Goal: Transaction & Acquisition: Book appointment/travel/reservation

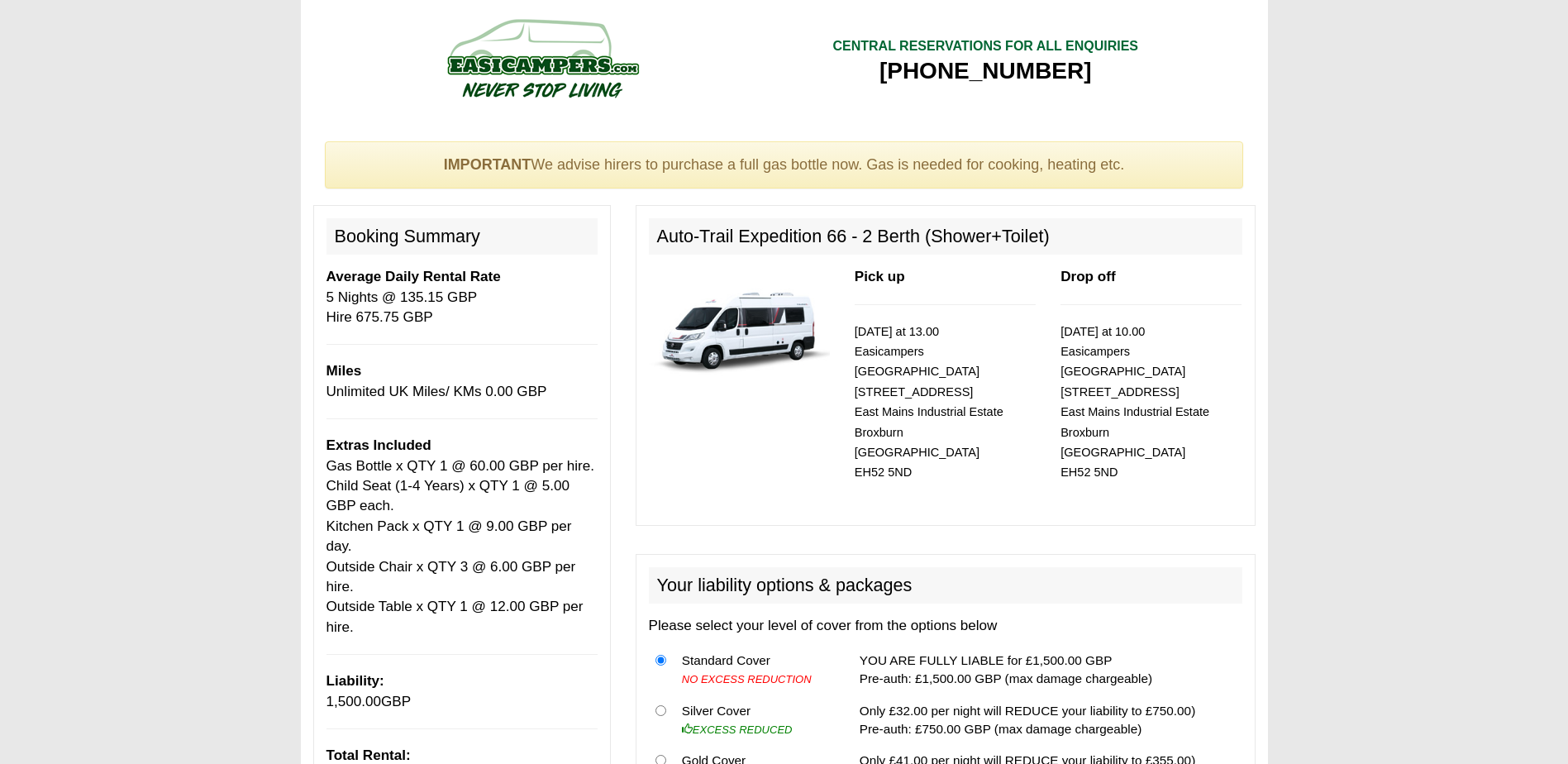
select select "Gas Bottle x QTY 1 @ 60.00 GBP per hire."
select select "Child Seat (1-4 Years) x QTY 1 @ 5.00 GBP each."
select select "Kitchen Pack x QTY 1 @ 9.00 GBP per day."
select select "Outside Chair x QTY 3 @ 6.00 GBP per hire."
select select "Outside Table x QTY 1 @ 12.00 GBP per hire."
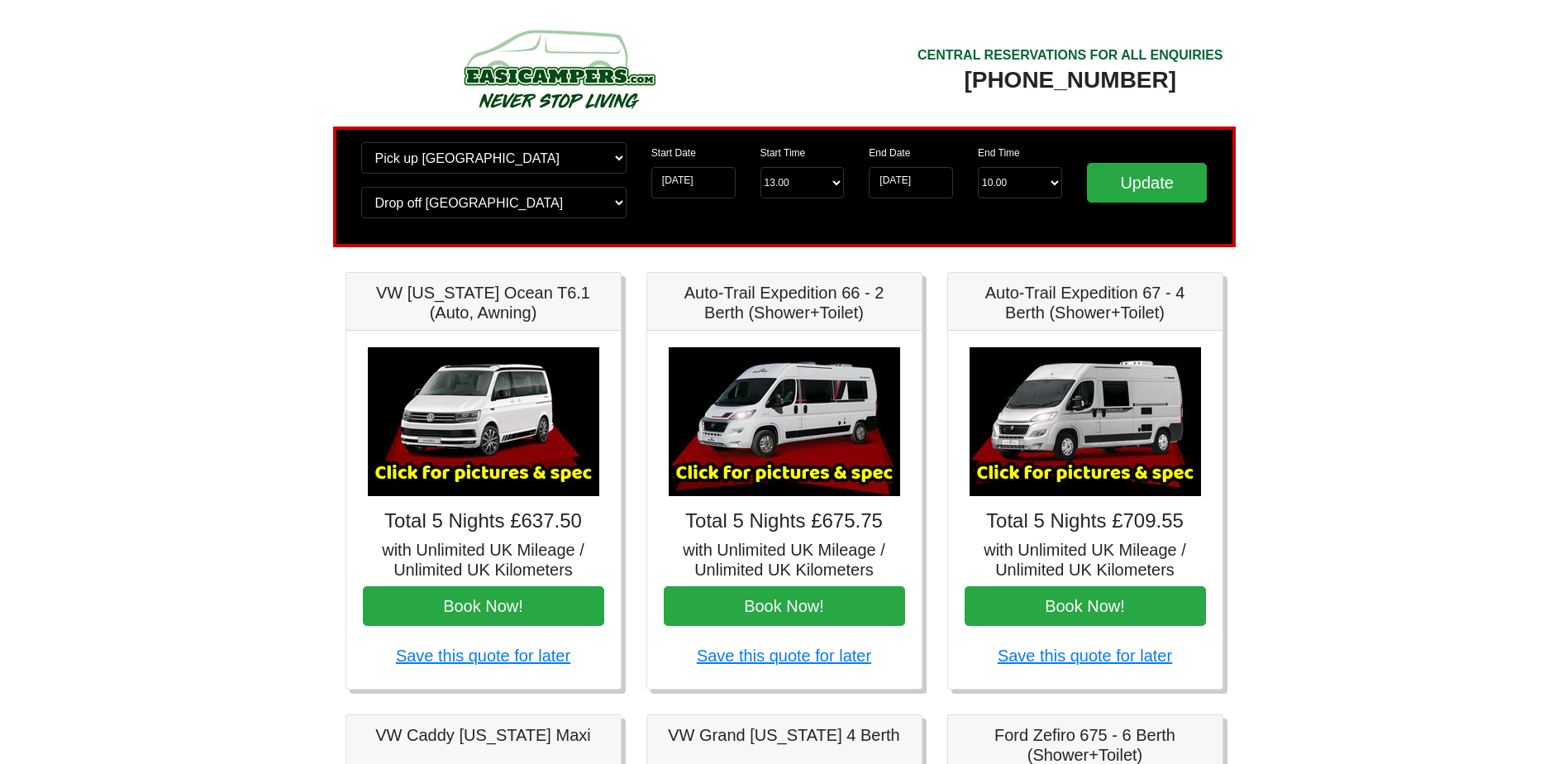
scroll to position [83, 0]
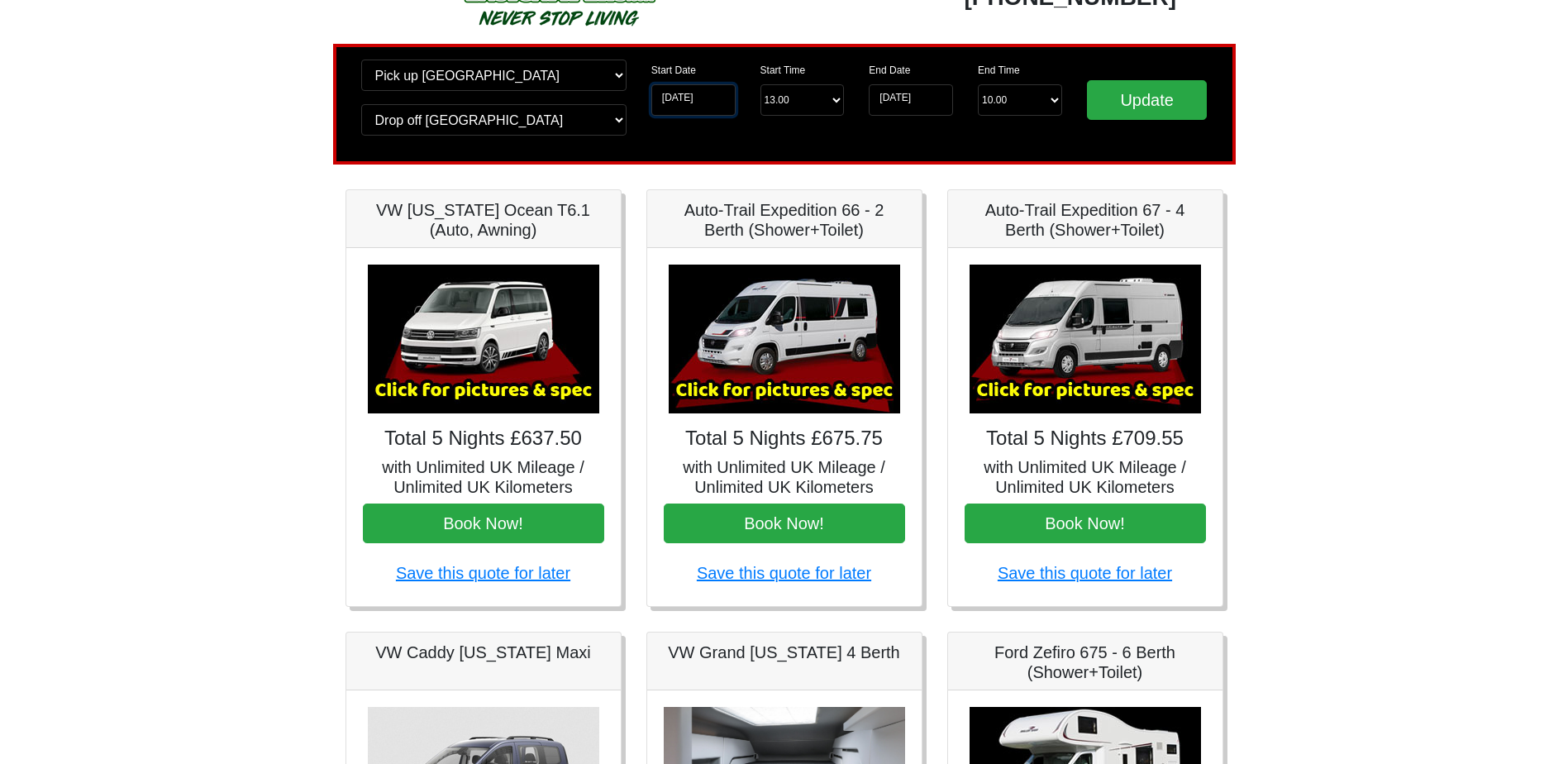
click at [690, 98] on input "10-09-2025" at bounding box center [693, 100] width 84 height 32
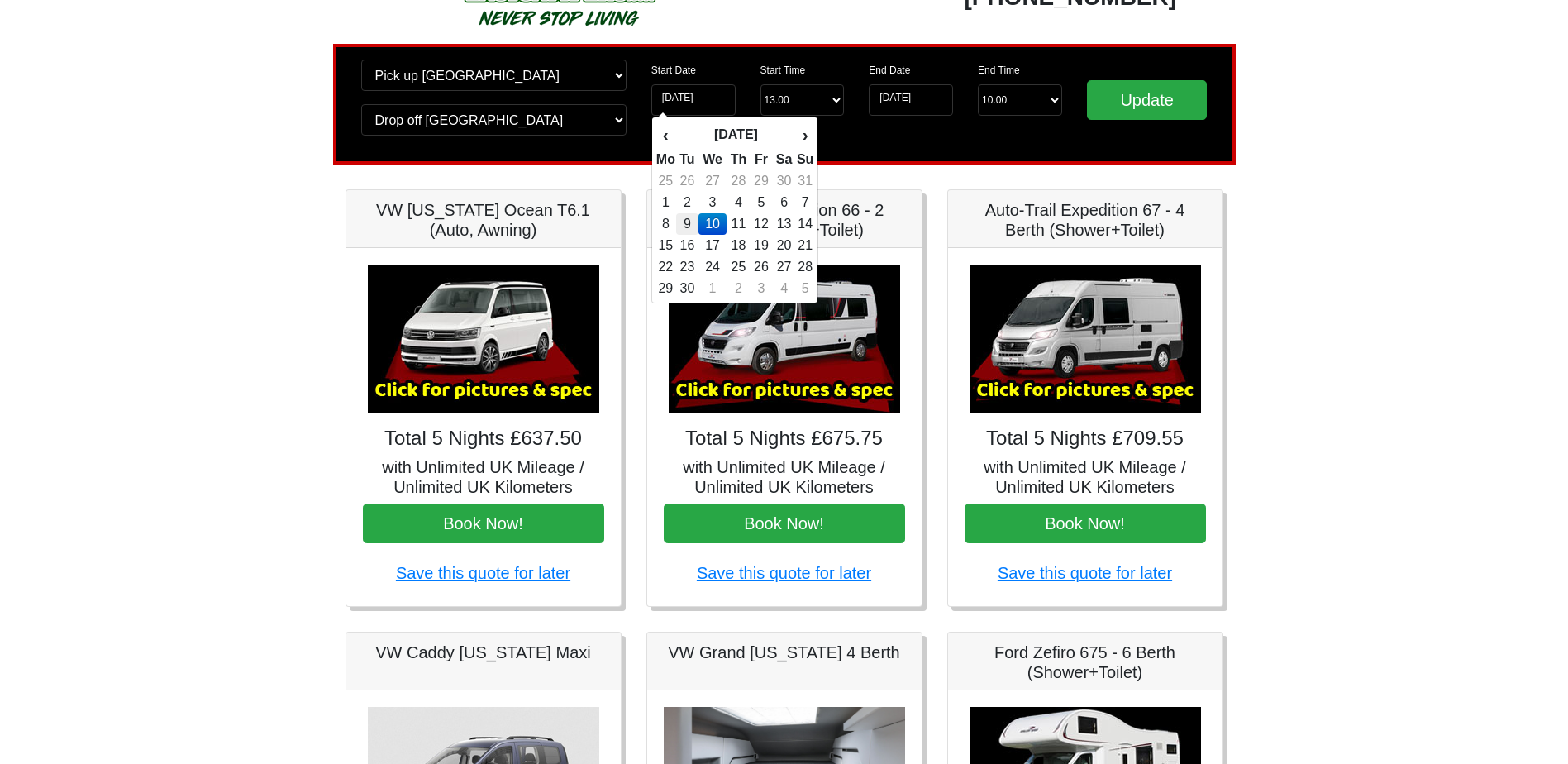
click at [682, 220] on td "9" at bounding box center [687, 224] width 22 height 21
type input "09-09-2025"
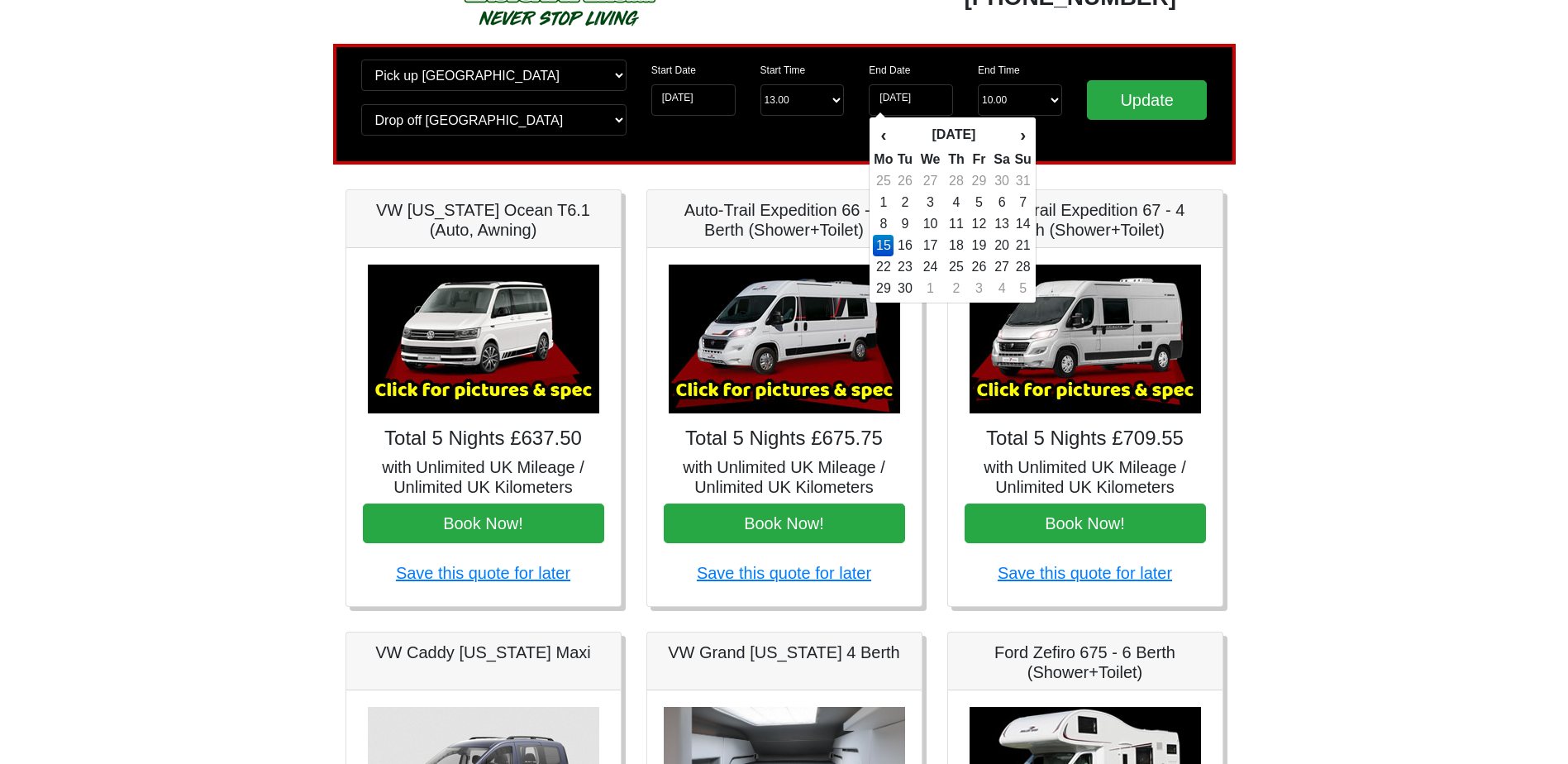
click at [894, 243] on td "15" at bounding box center [883, 245] width 20 height 21
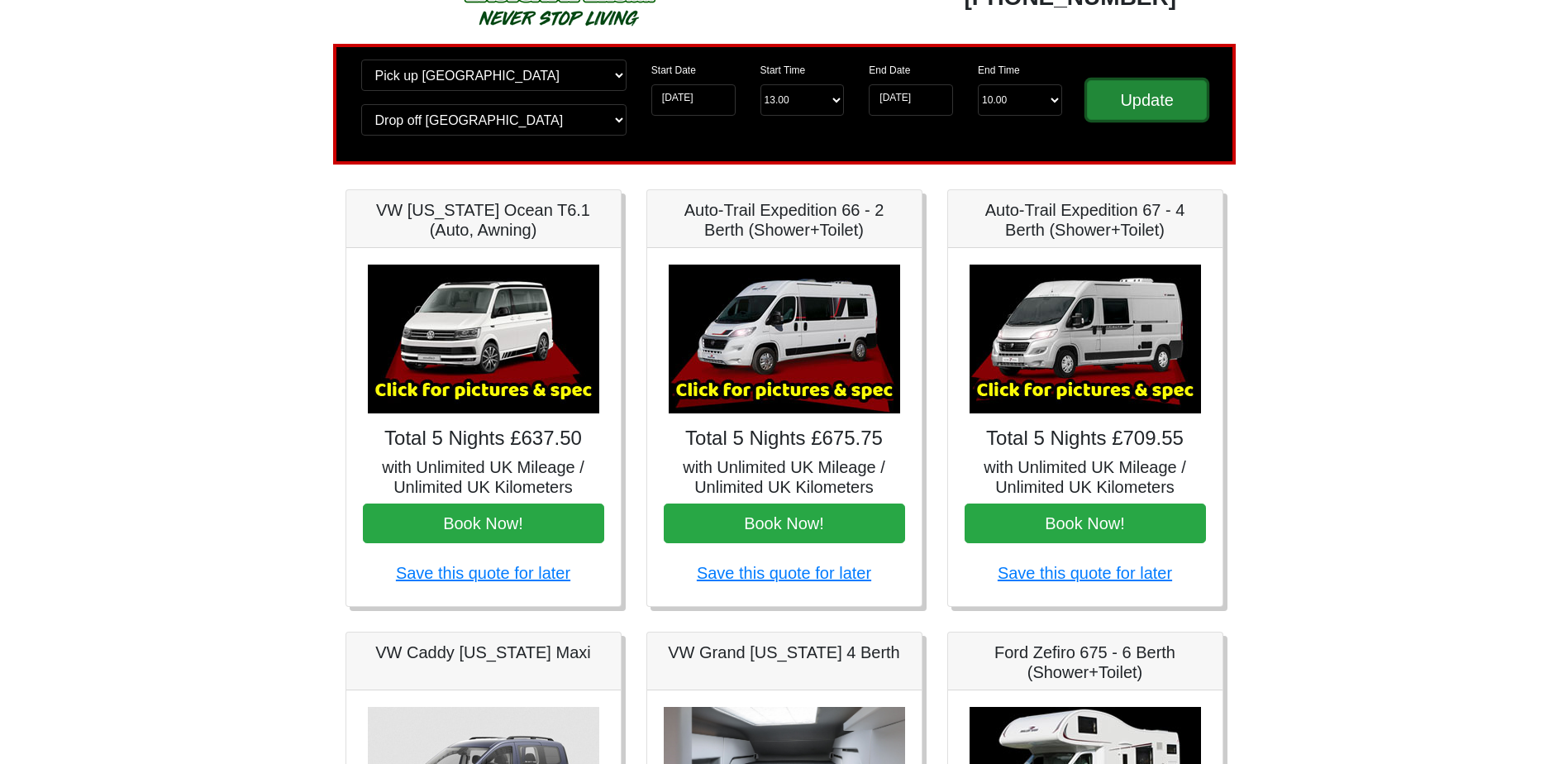
click at [1101, 92] on input "Update" at bounding box center [1147, 100] width 121 height 40
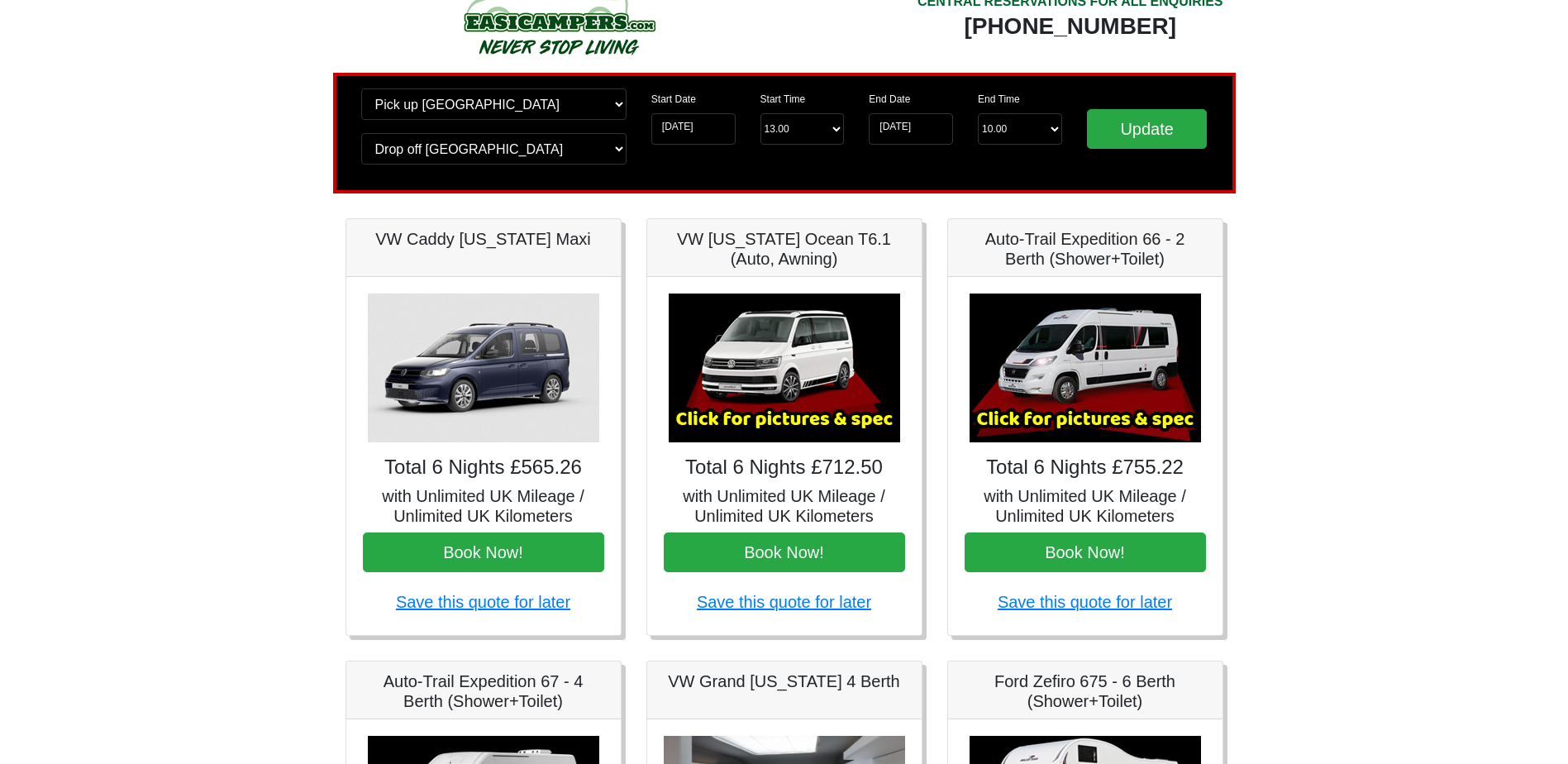
scroll to position [83, 0]
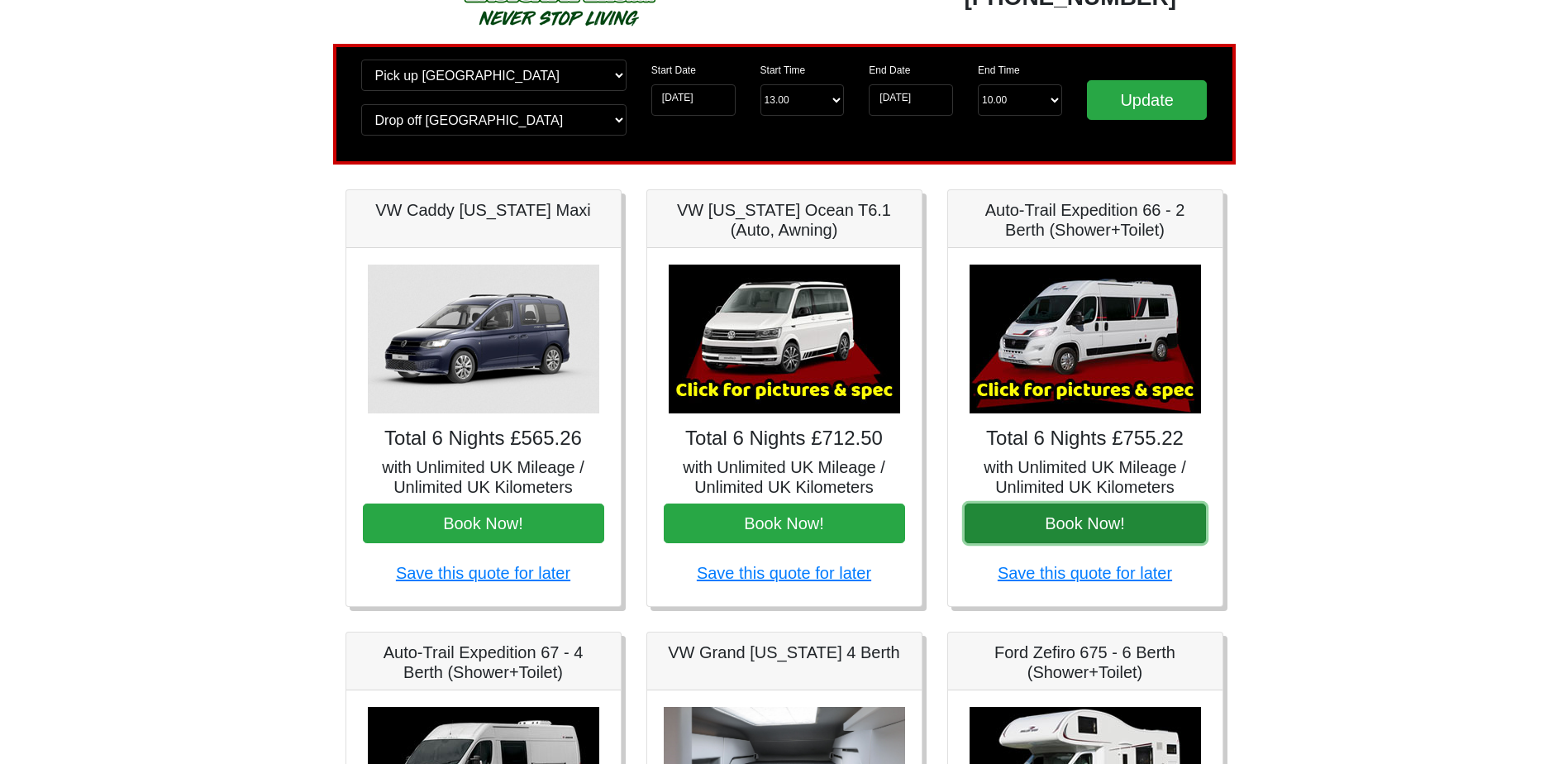
click at [1042, 511] on button "Book Now!" at bounding box center [1085, 523] width 242 height 40
click at [681, 102] on input "09-09-2025" at bounding box center [693, 100] width 84 height 32
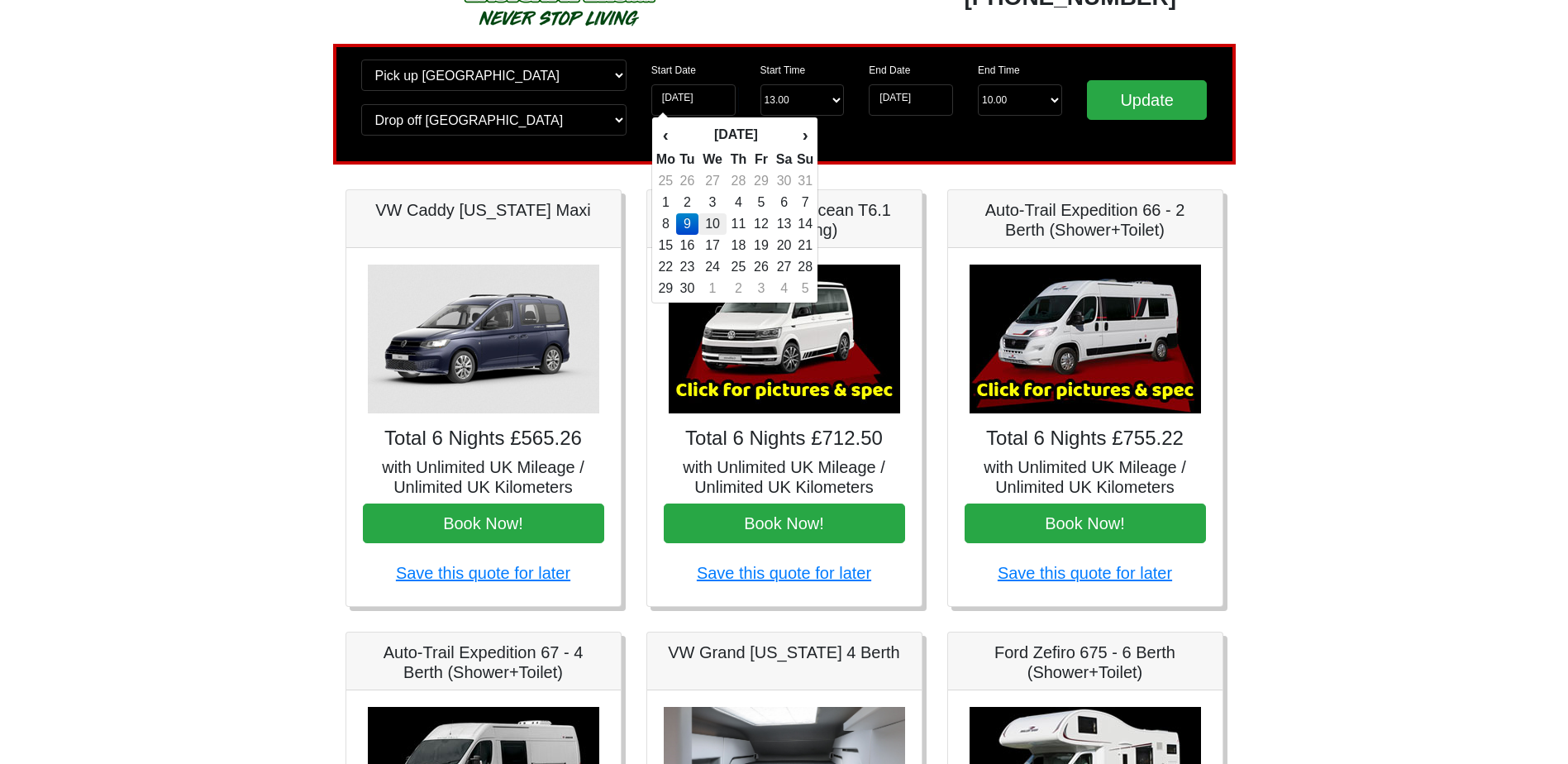
click at [722, 223] on td "10" at bounding box center [712, 224] width 28 height 21
type input "[DATE]"
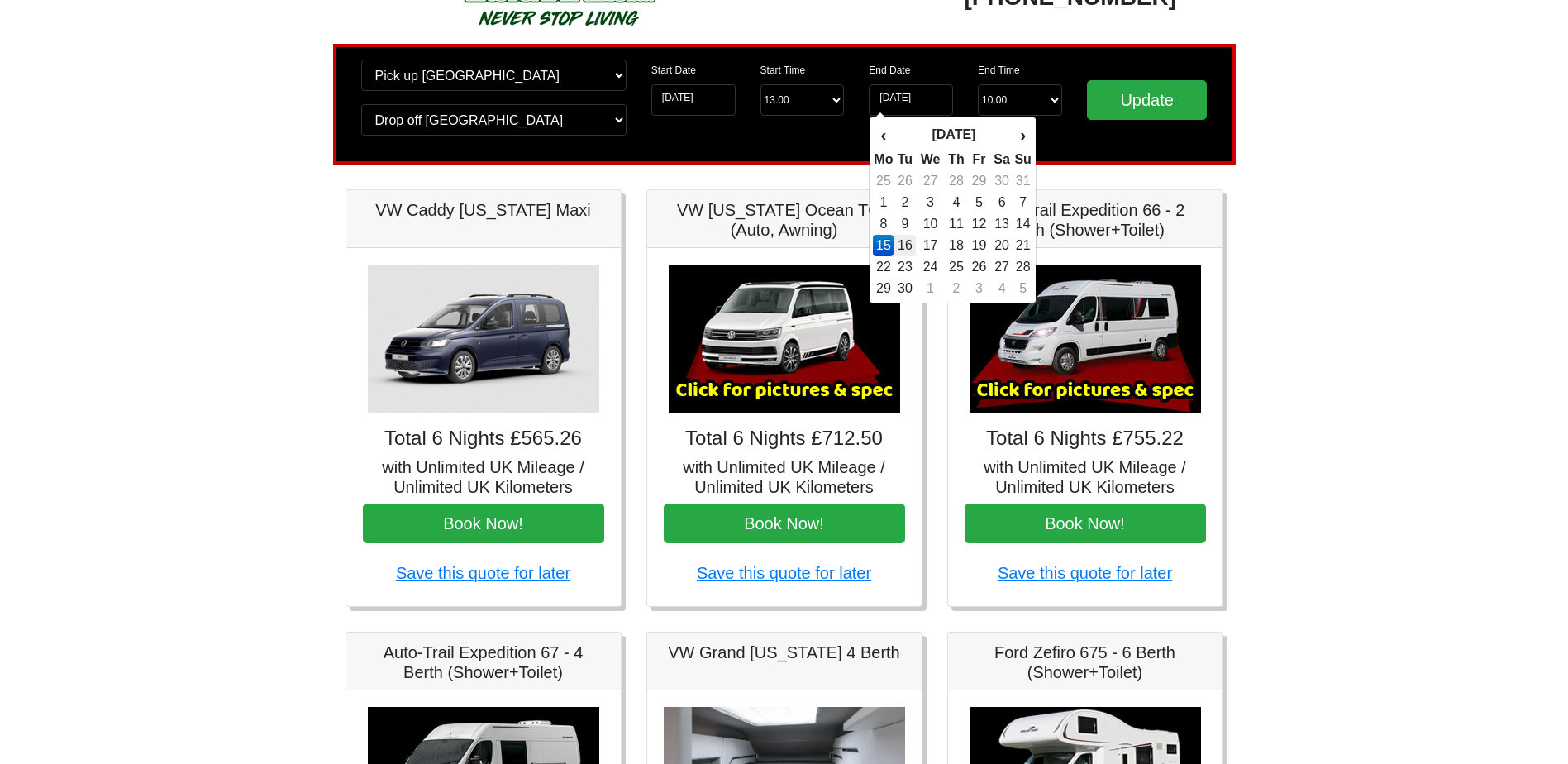
click at [910, 243] on td "16" at bounding box center [905, 245] width 22 height 21
type input "16-09-2025"
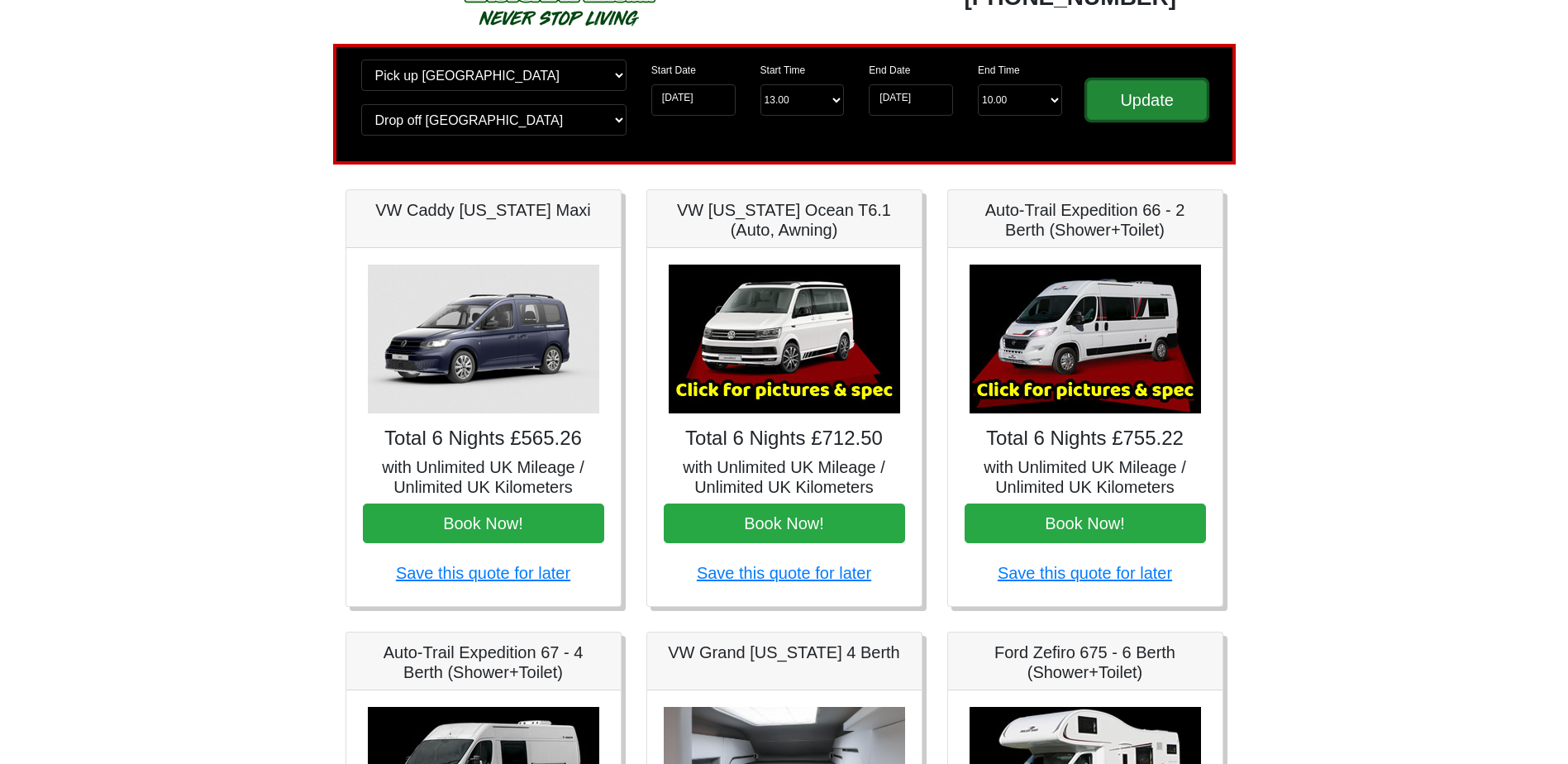
click at [1176, 95] on input "Update" at bounding box center [1147, 100] width 121 height 40
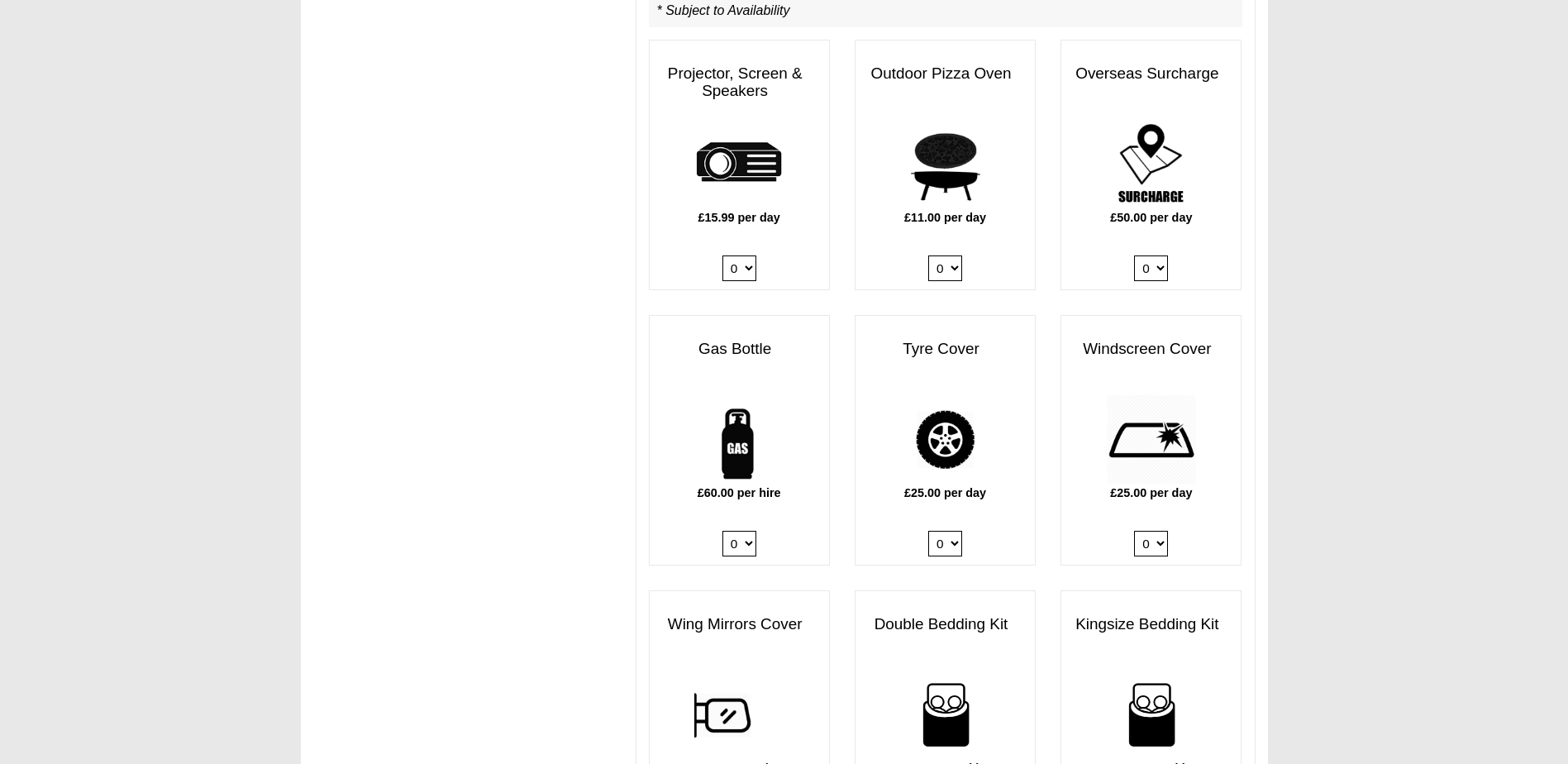
scroll to position [910, 0]
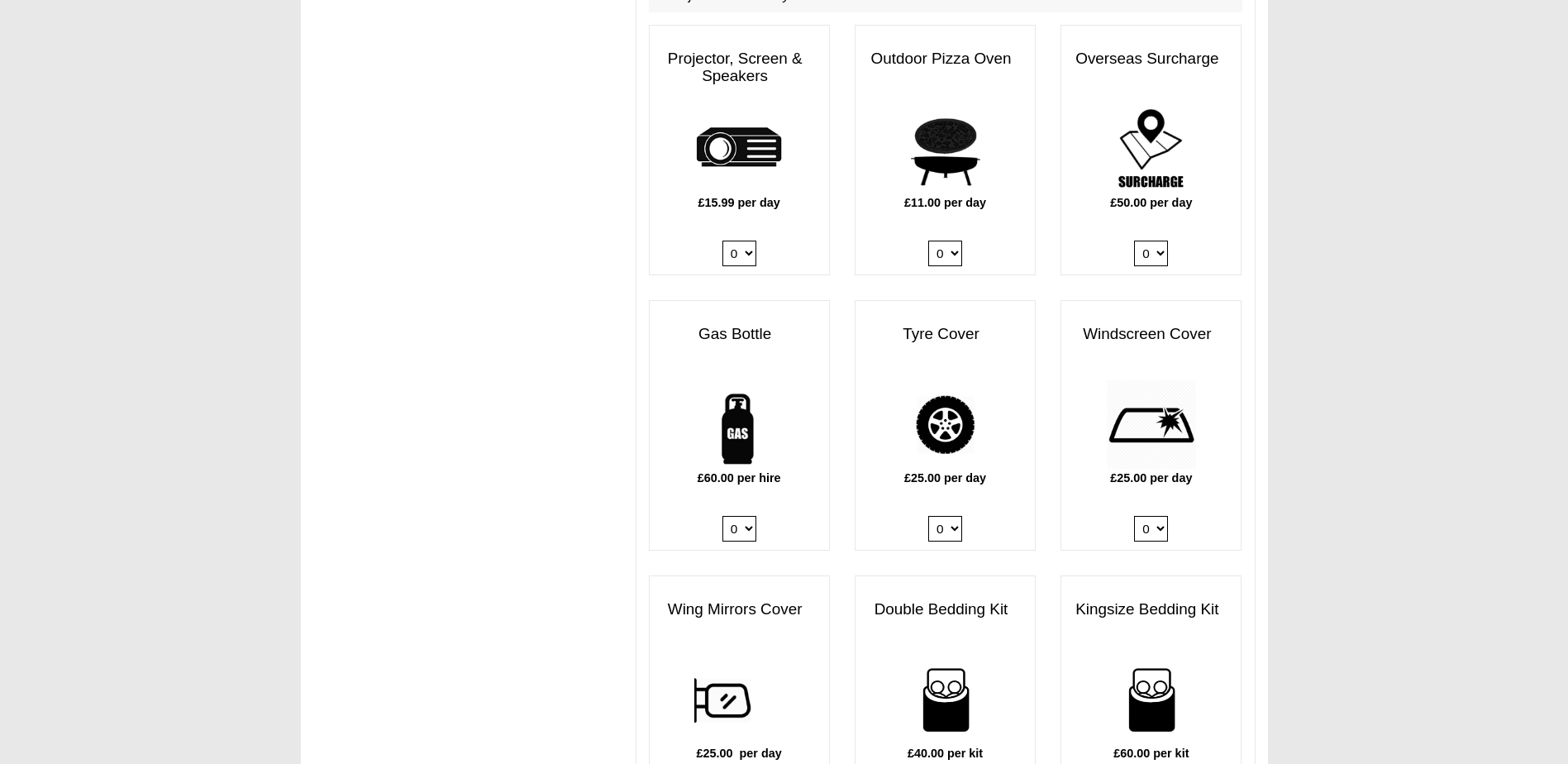
click at [754, 516] on select "0 1" at bounding box center [740, 529] width 34 height 26
select select "Gas Bottle x QTY 1 @ 60.00 GBP per hire."
click at [723, 516] on select "0 1" at bounding box center [740, 529] width 34 height 26
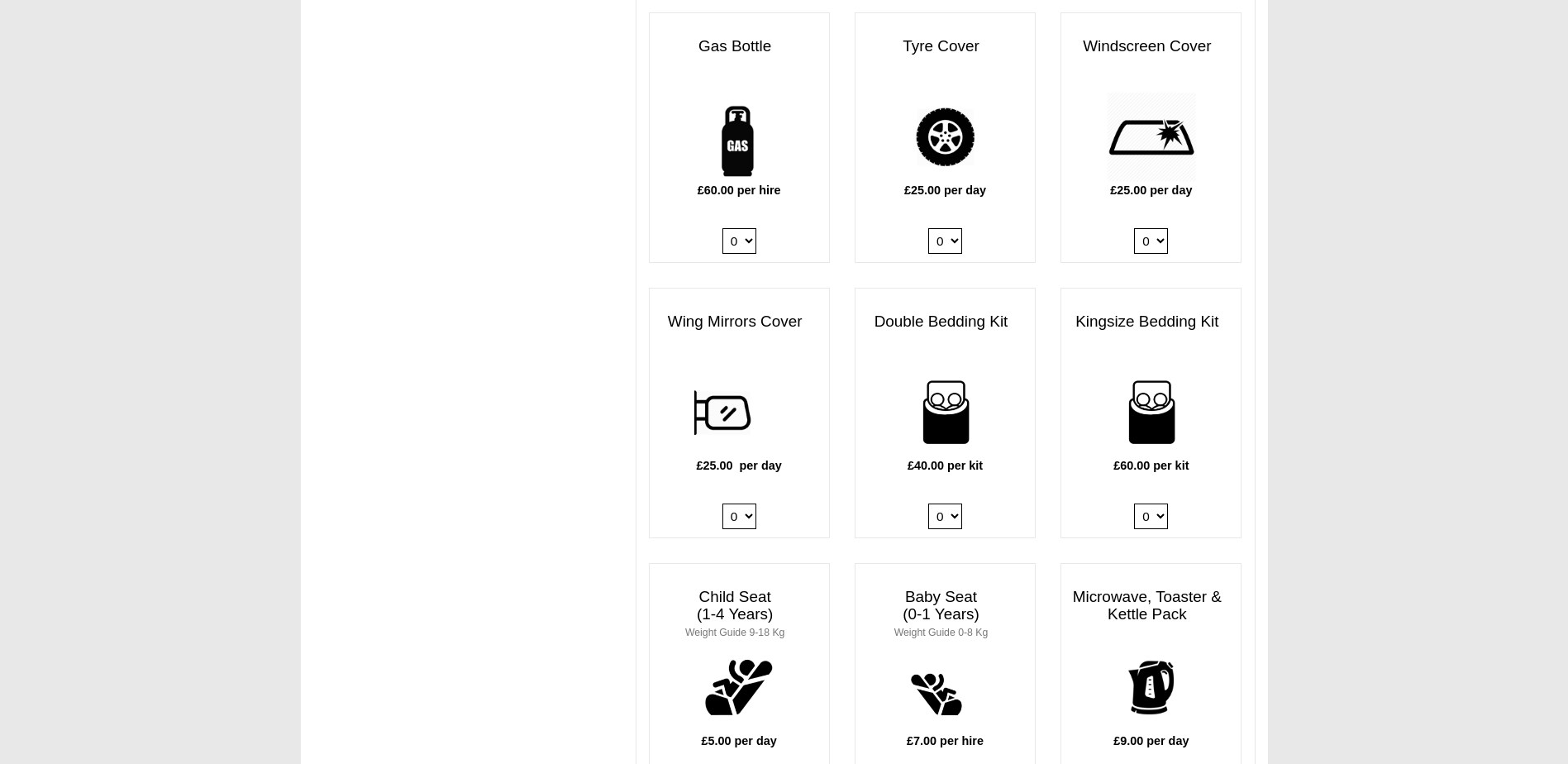
scroll to position [1241, 0]
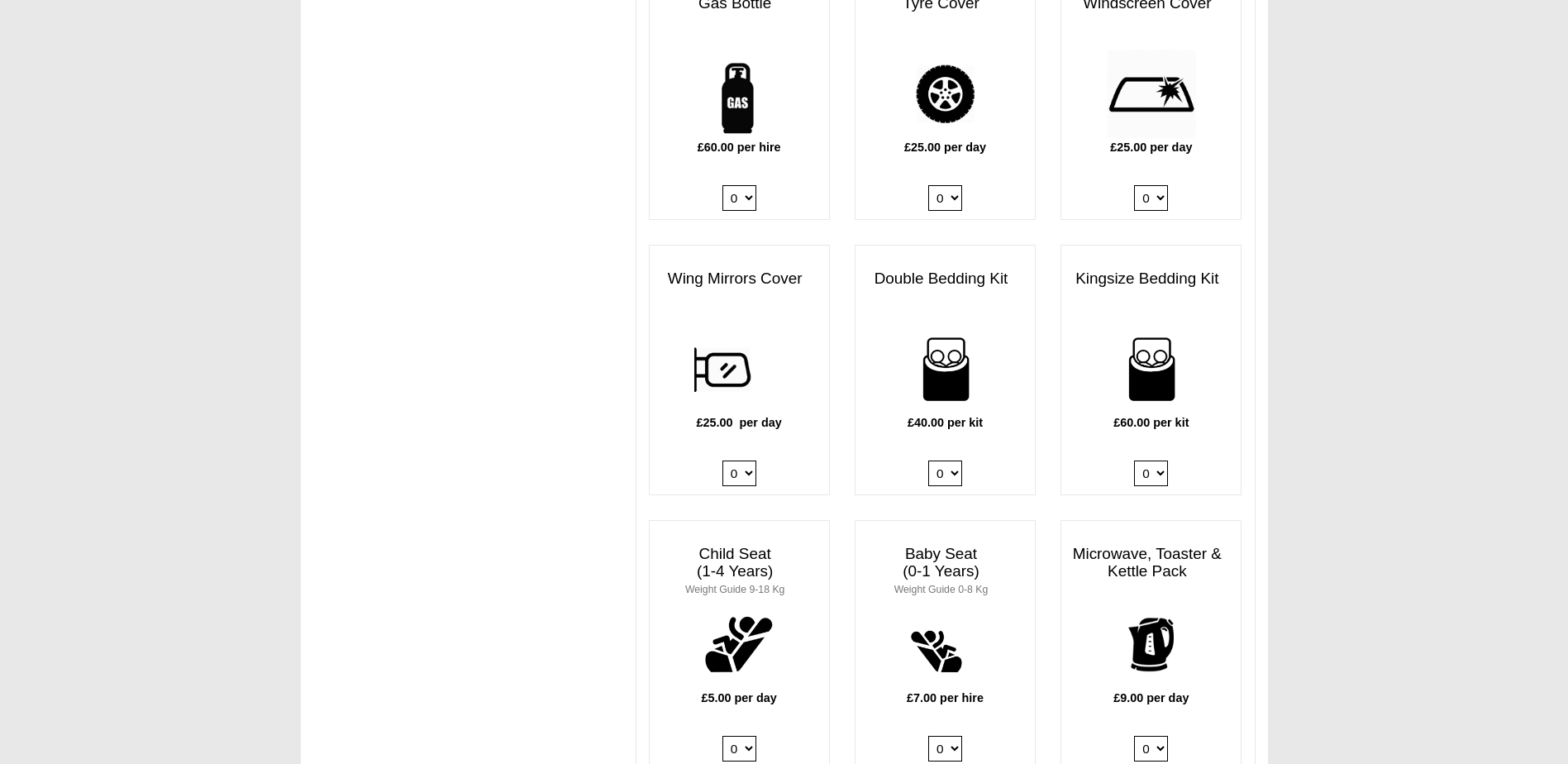
click at [957, 461] on select "0 1 2 3 4" at bounding box center [945, 474] width 34 height 26
click at [1148, 461] on select "0 1 2 3 4" at bounding box center [1151, 474] width 34 height 26
select select "Kingsize Bedding Kit x QTY 1 @ 60.00 GBP per kit."
click at [1134, 461] on select "0 1 2 3 4" at bounding box center [1151, 474] width 34 height 26
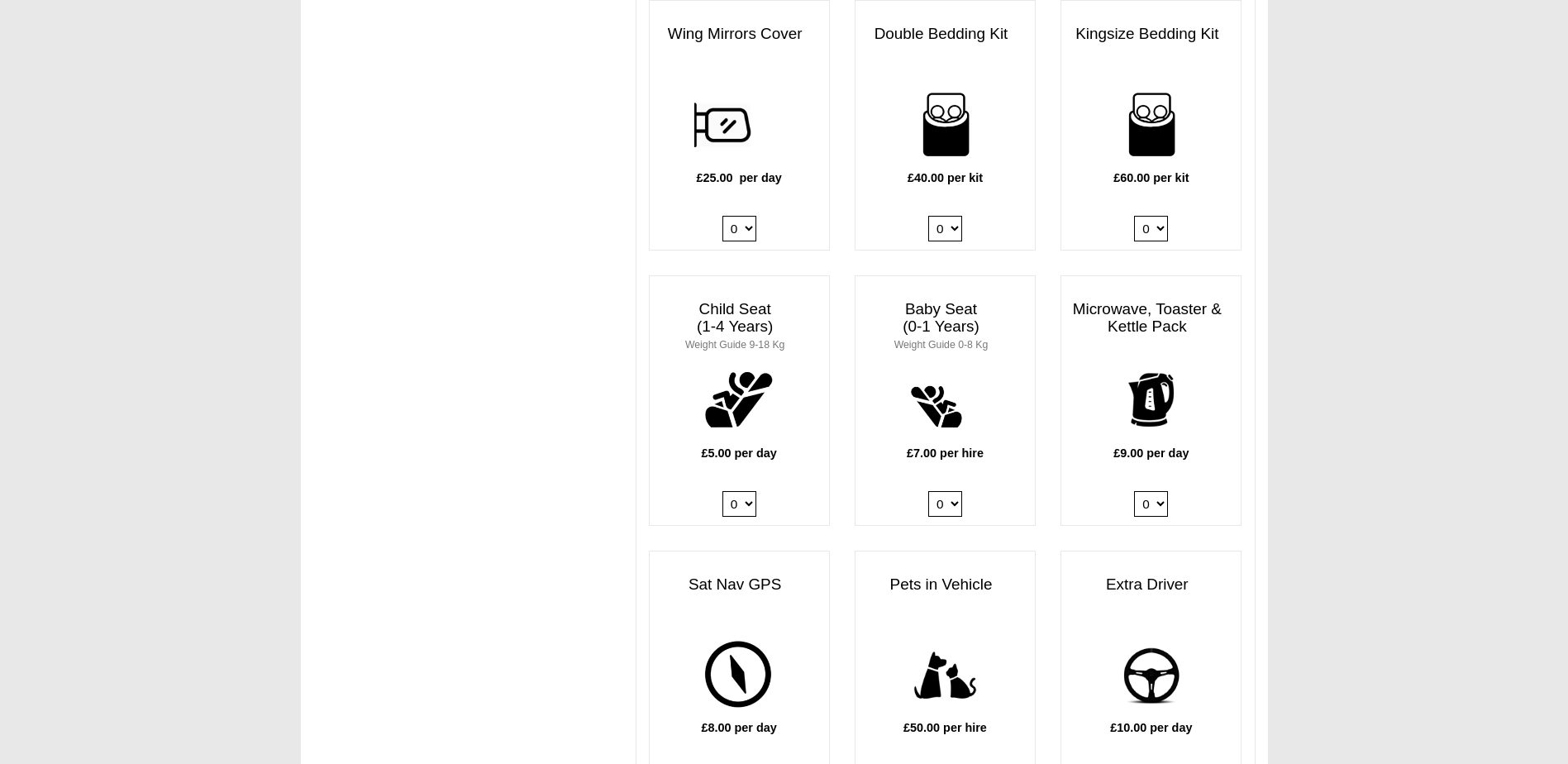
scroll to position [1489, 0]
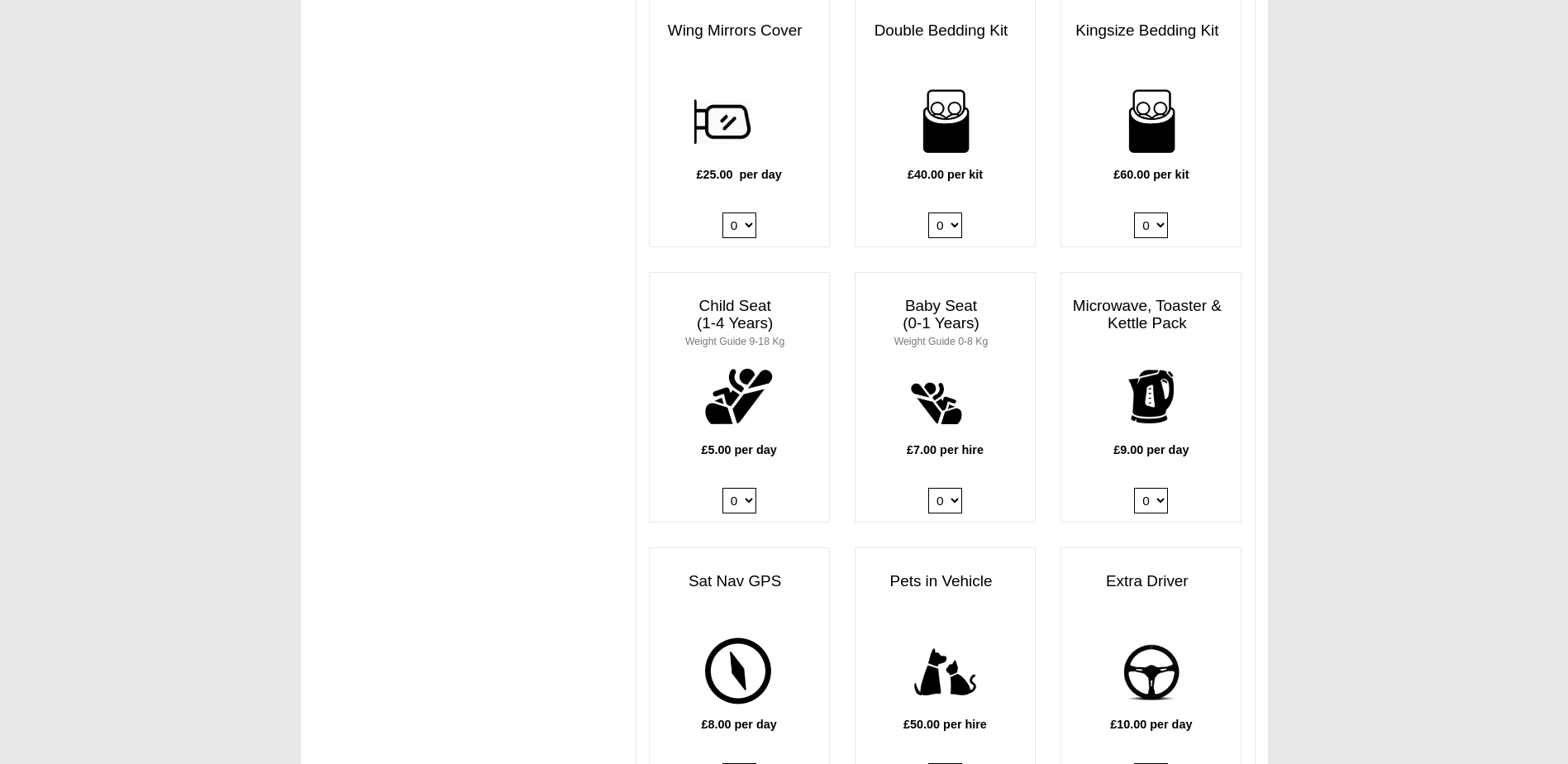
click at [735, 488] on select "0 1 2 3 4" at bounding box center [740, 501] width 34 height 26
select select "Child Seat (1-4 Years) x QTY 1 @ 5.00 GBP each."
click at [723, 488] on select "0 1 2 3 4" at bounding box center [740, 501] width 34 height 26
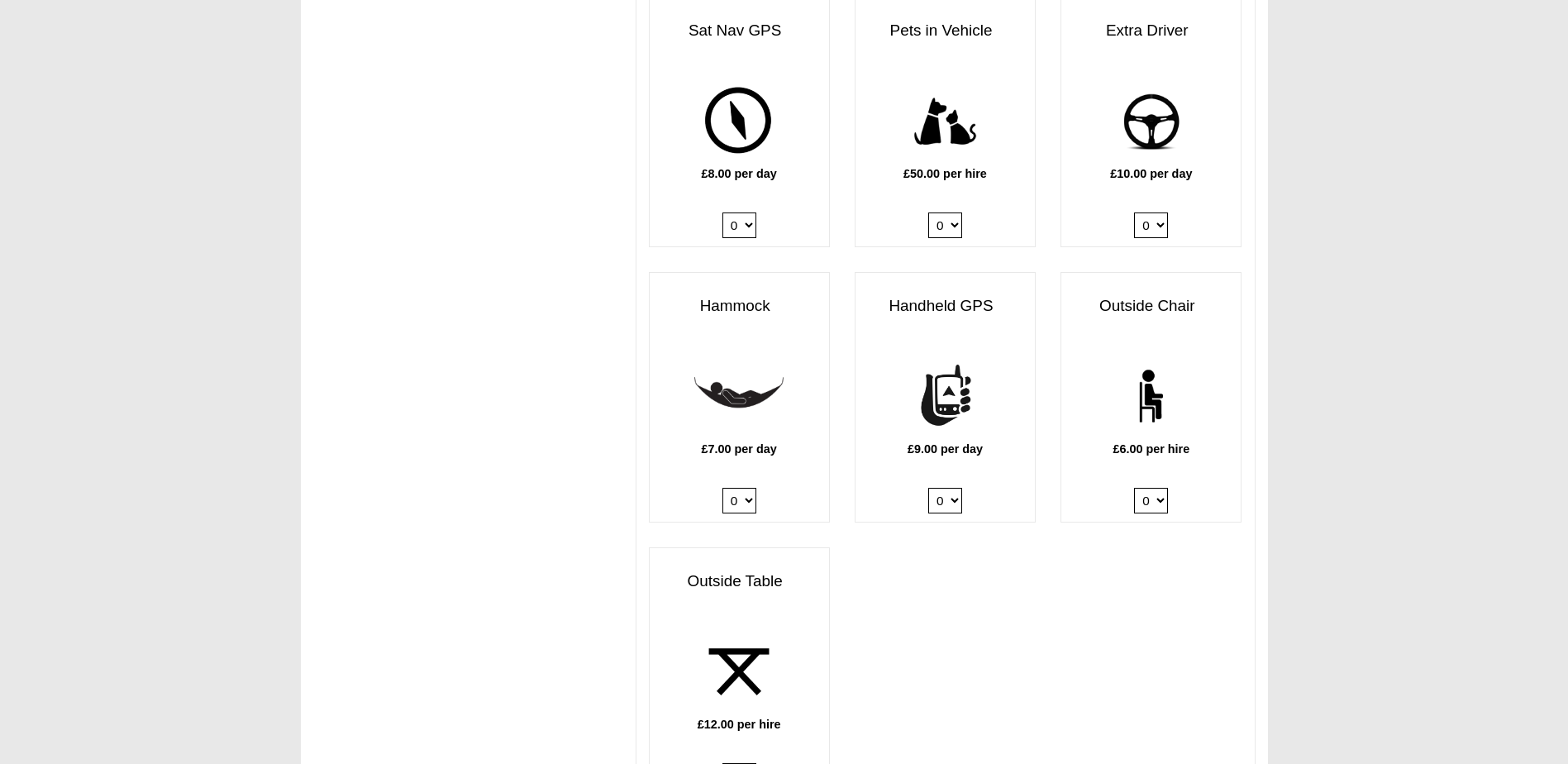
scroll to position [2068, 0]
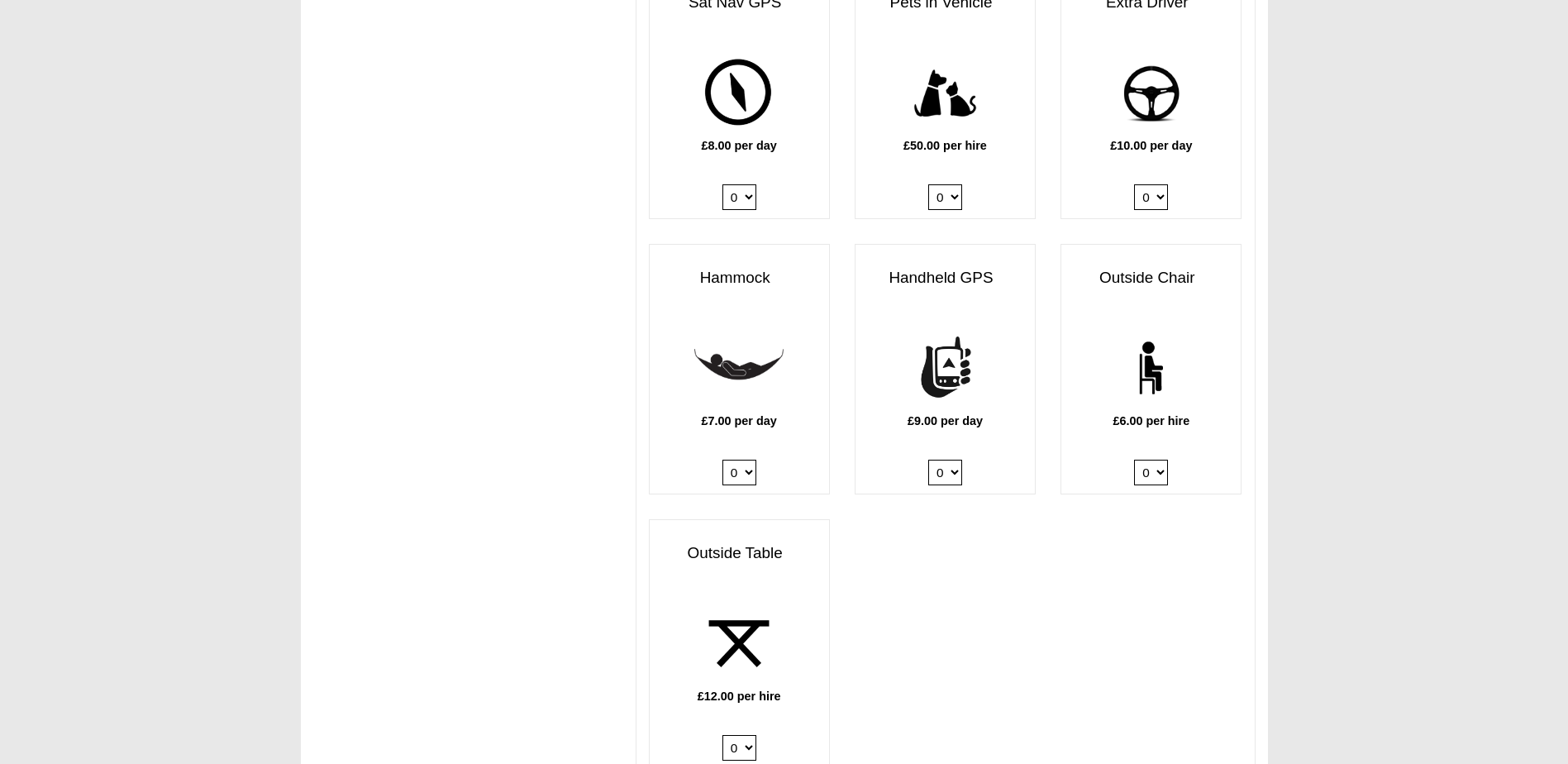
click at [1167, 460] on select "0 1 2 3 4 5 6" at bounding box center [1151, 473] width 34 height 26
select select "Outside Chair x QTY 2 @ 6.00 GBP per hire."
click at [1134, 460] on select "0 1 2 3 4 5 6" at bounding box center [1151, 473] width 34 height 26
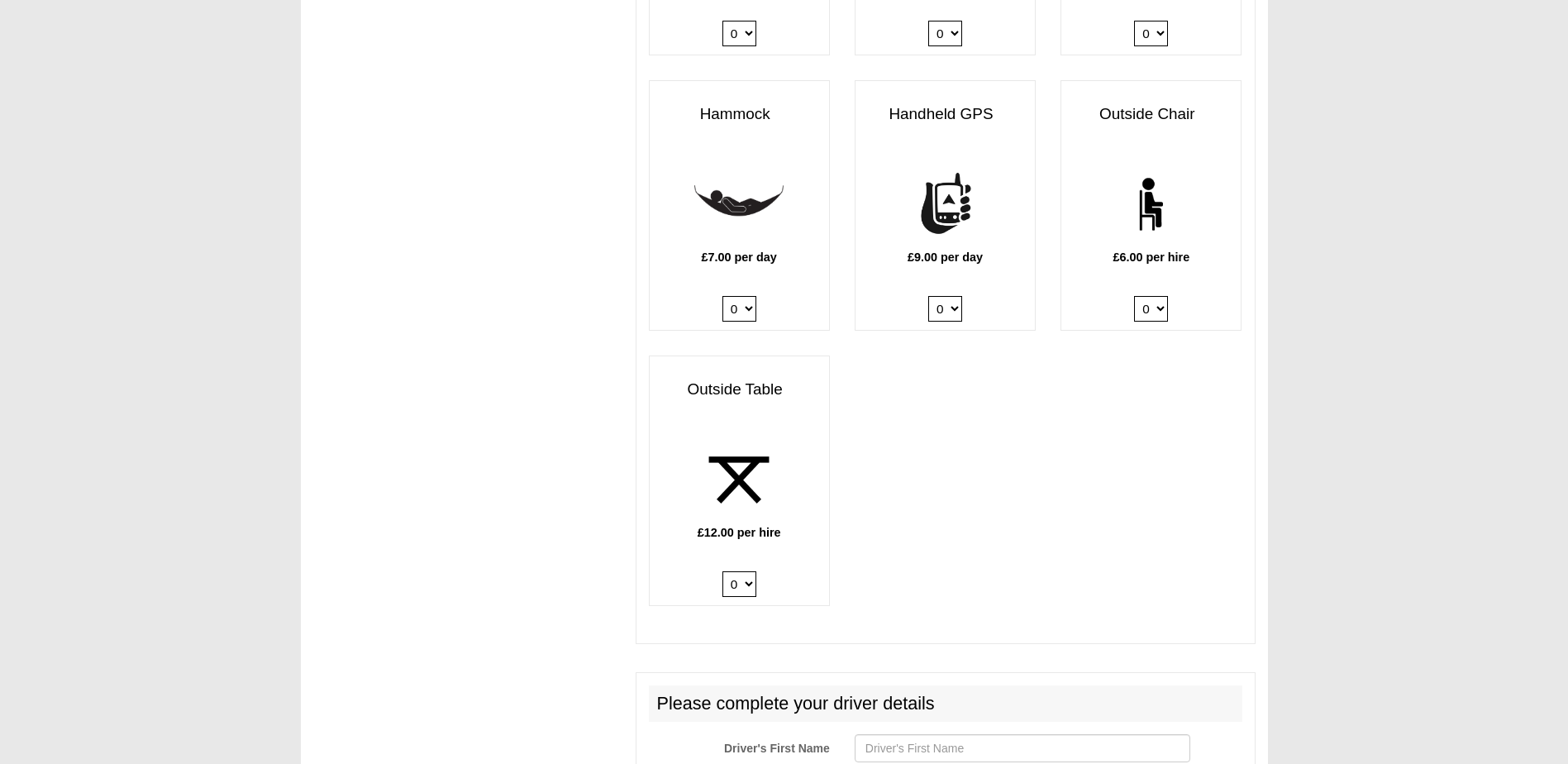
scroll to position [2233, 0]
click at [751, 570] on select "0 1 2" at bounding box center [740, 583] width 34 height 26
select select "Outside Table x QTY 1 @ 12.00 GBP per hire."
click at [723, 570] on select "0 1 2" at bounding box center [740, 583] width 34 height 26
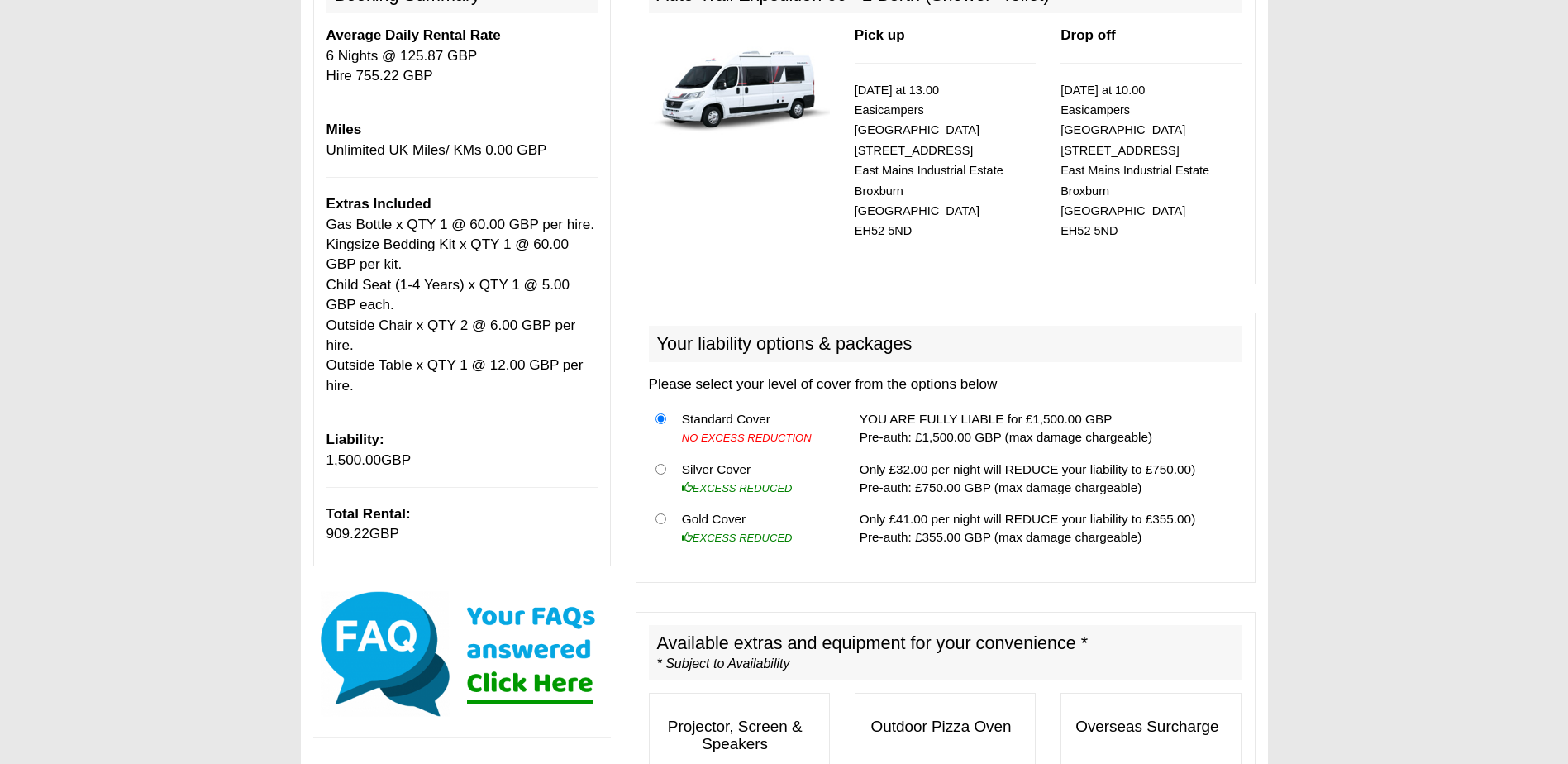
scroll to position [0, 0]
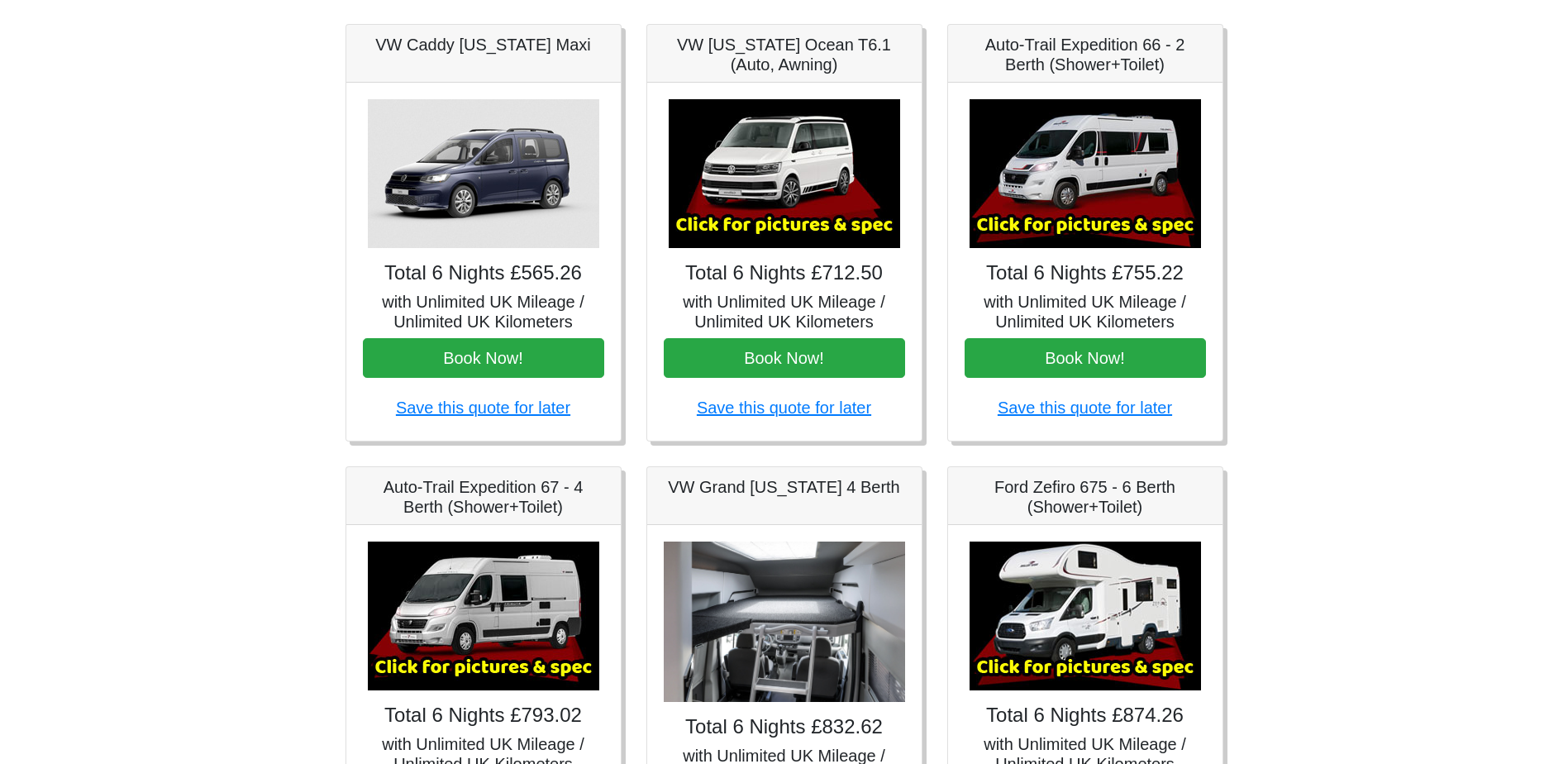
scroll to position [330, 0]
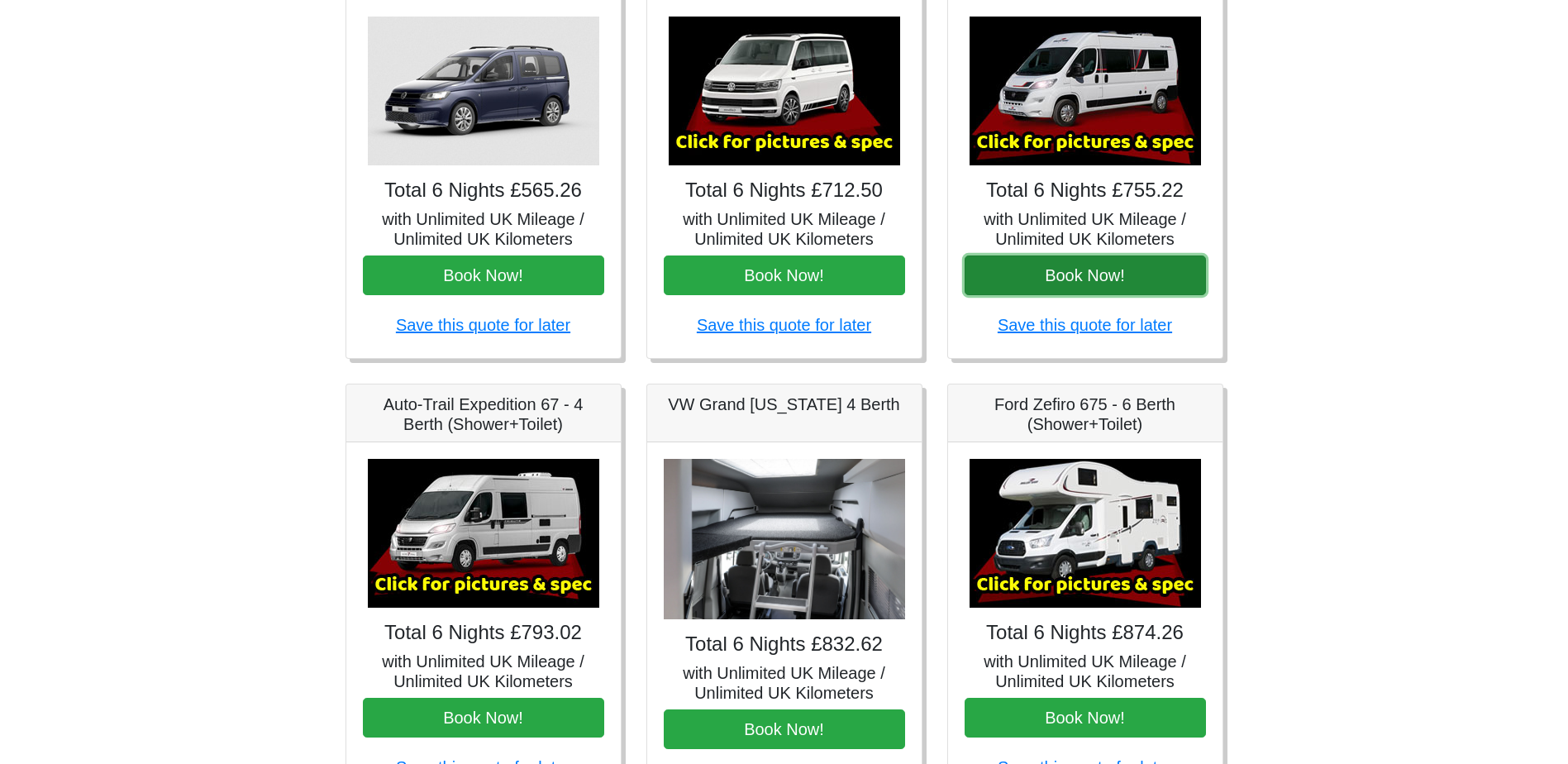
click at [1004, 282] on button "Book Now!" at bounding box center [1085, 275] width 242 height 40
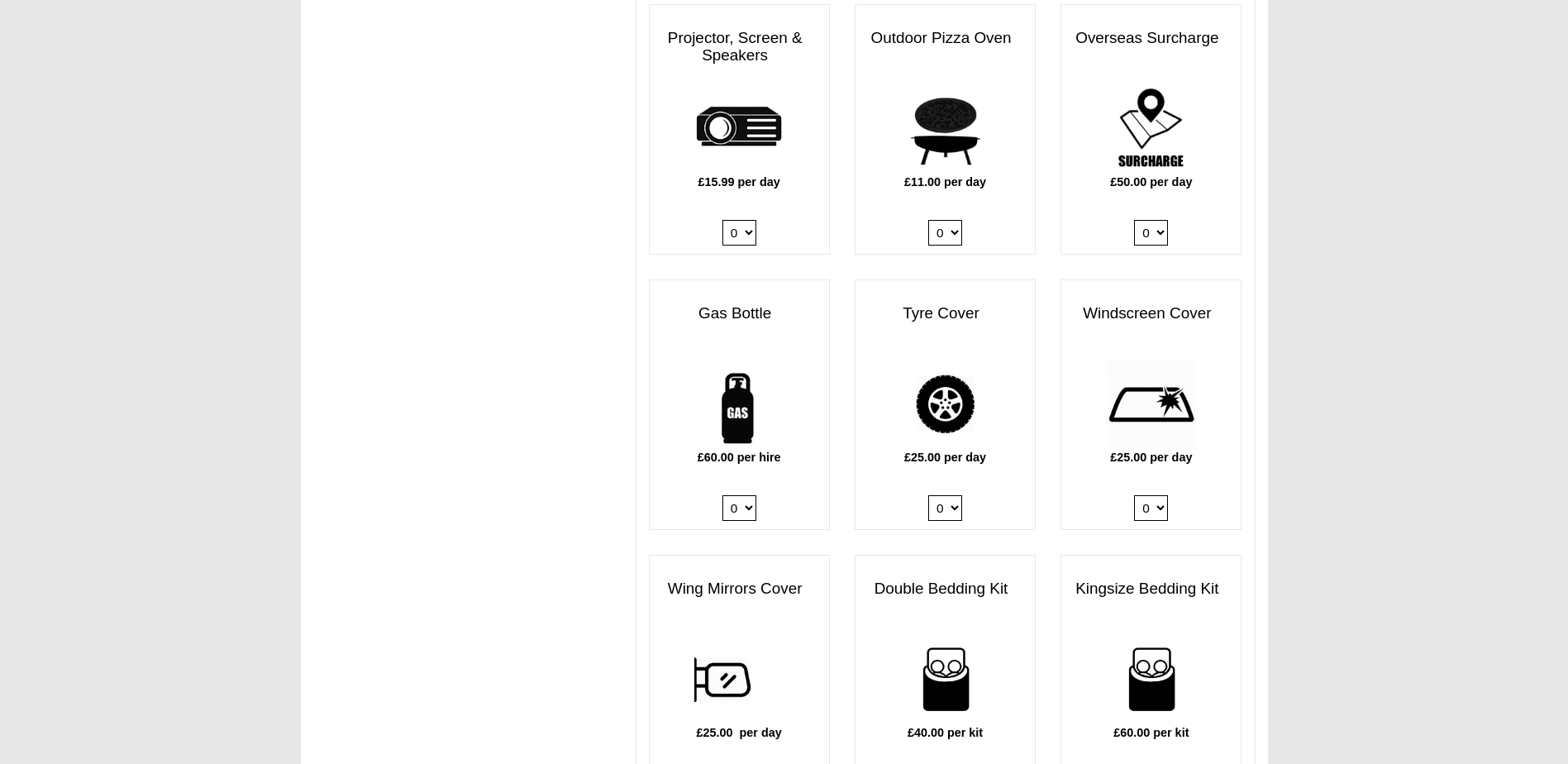
scroll to position [992, 0]
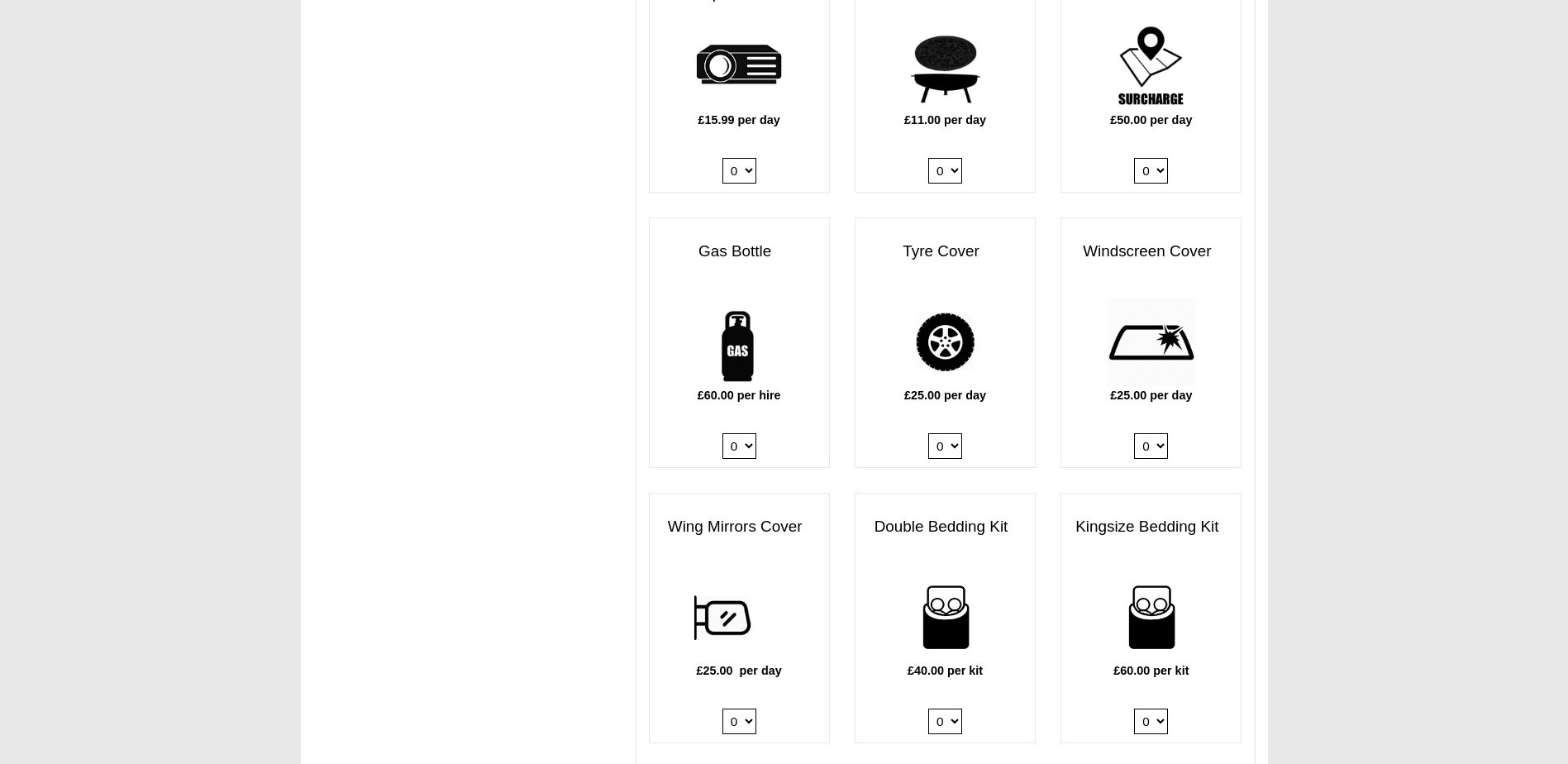
click at [750, 434] on select "0 1" at bounding box center [740, 446] width 34 height 26
select select "Gas Bottle x QTY 1 @ 60.00 GBP per hire."
click at [723, 434] on select "0 1" at bounding box center [740, 446] width 34 height 26
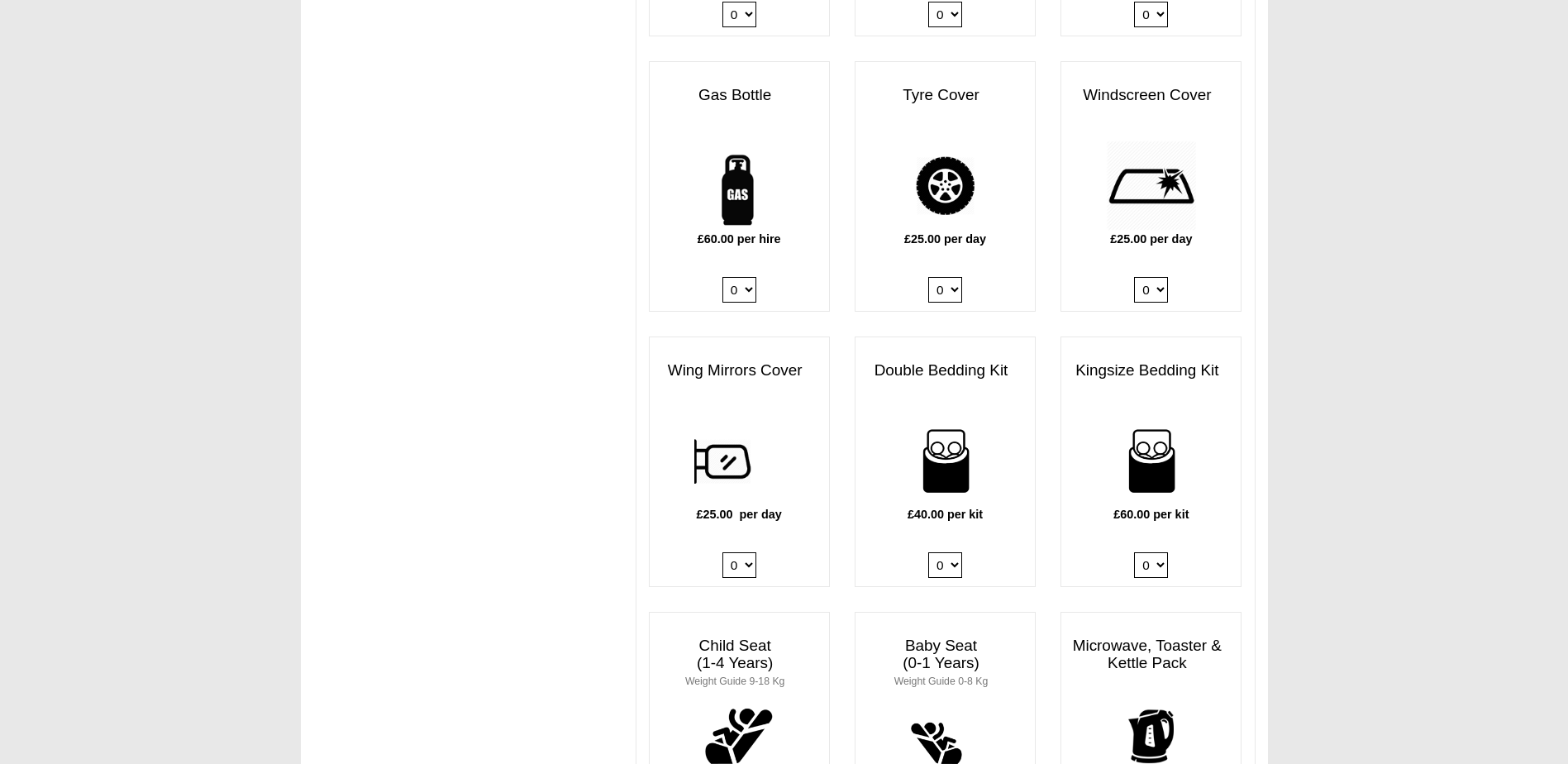
scroll to position [1157, 0]
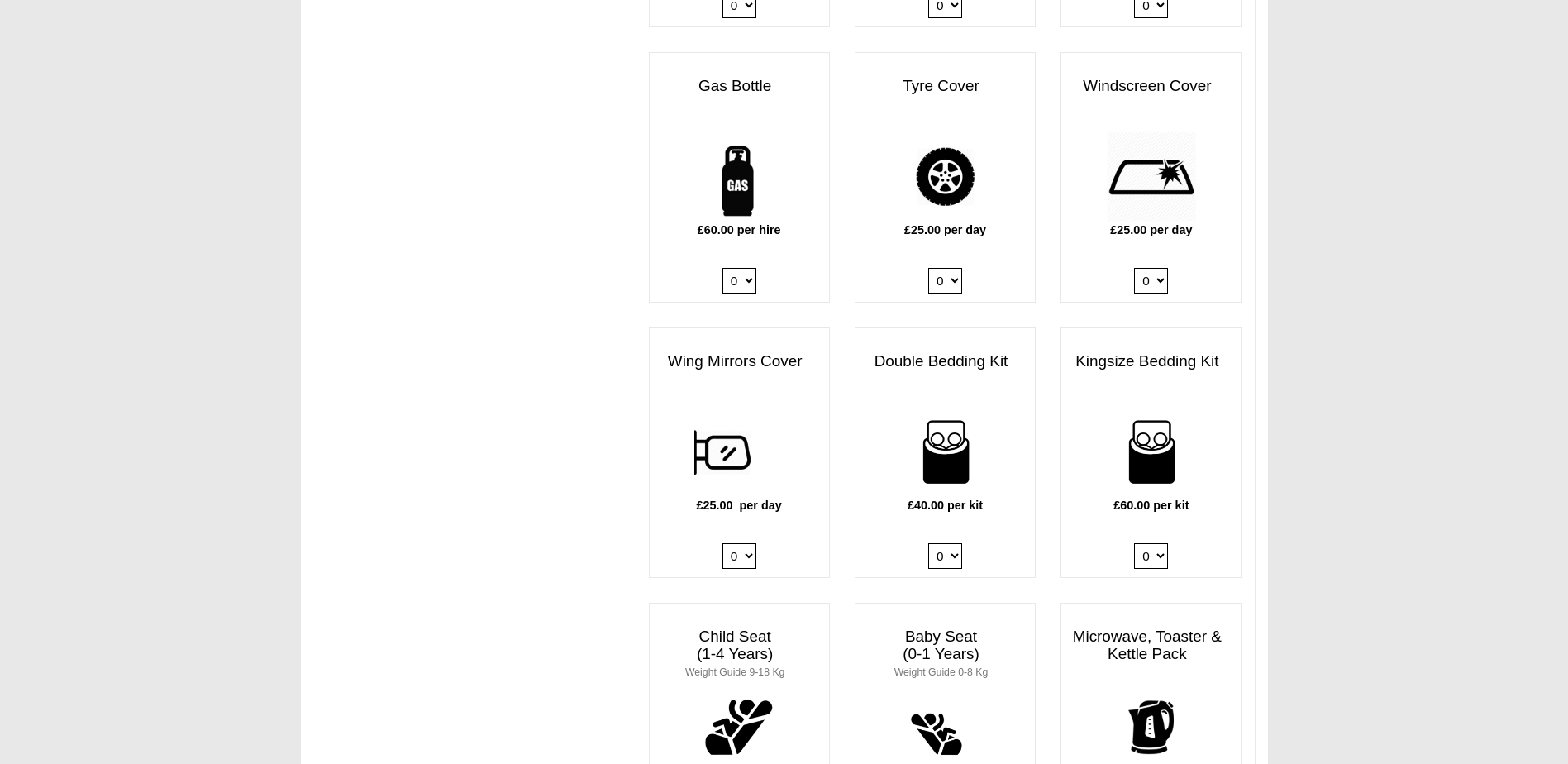
click at [947, 543] on select "0 1 2 3 4" at bounding box center [945, 556] width 34 height 26
click at [1143, 543] on select "0 1 2 3 4" at bounding box center [1151, 556] width 34 height 26
select select "Kingsize Bedding Kit x QTY 1 @ 60.00 GBP per kit."
click at [1134, 543] on select "0 1 2 3 4" at bounding box center [1151, 556] width 34 height 26
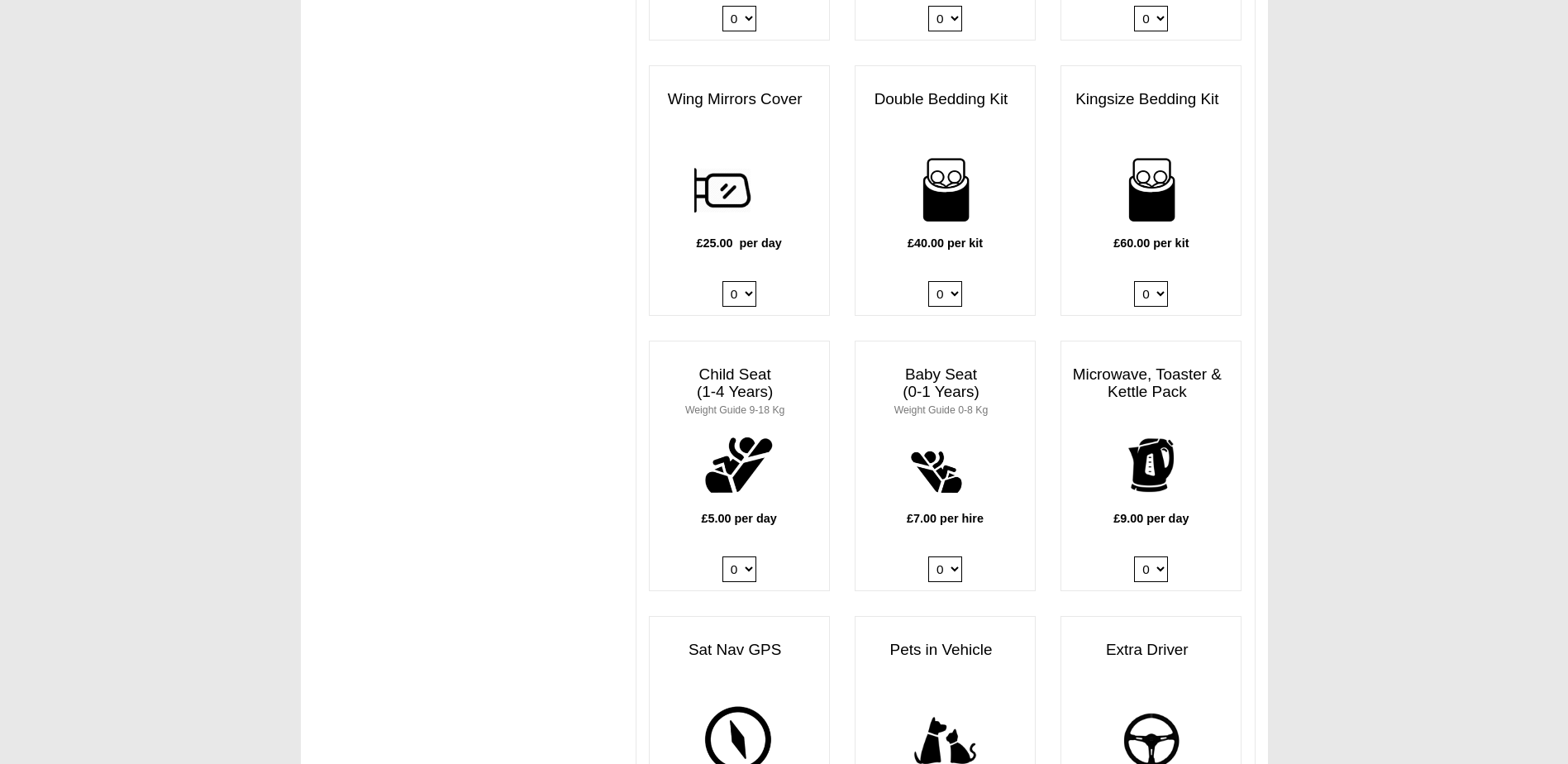
scroll to position [1489, 0]
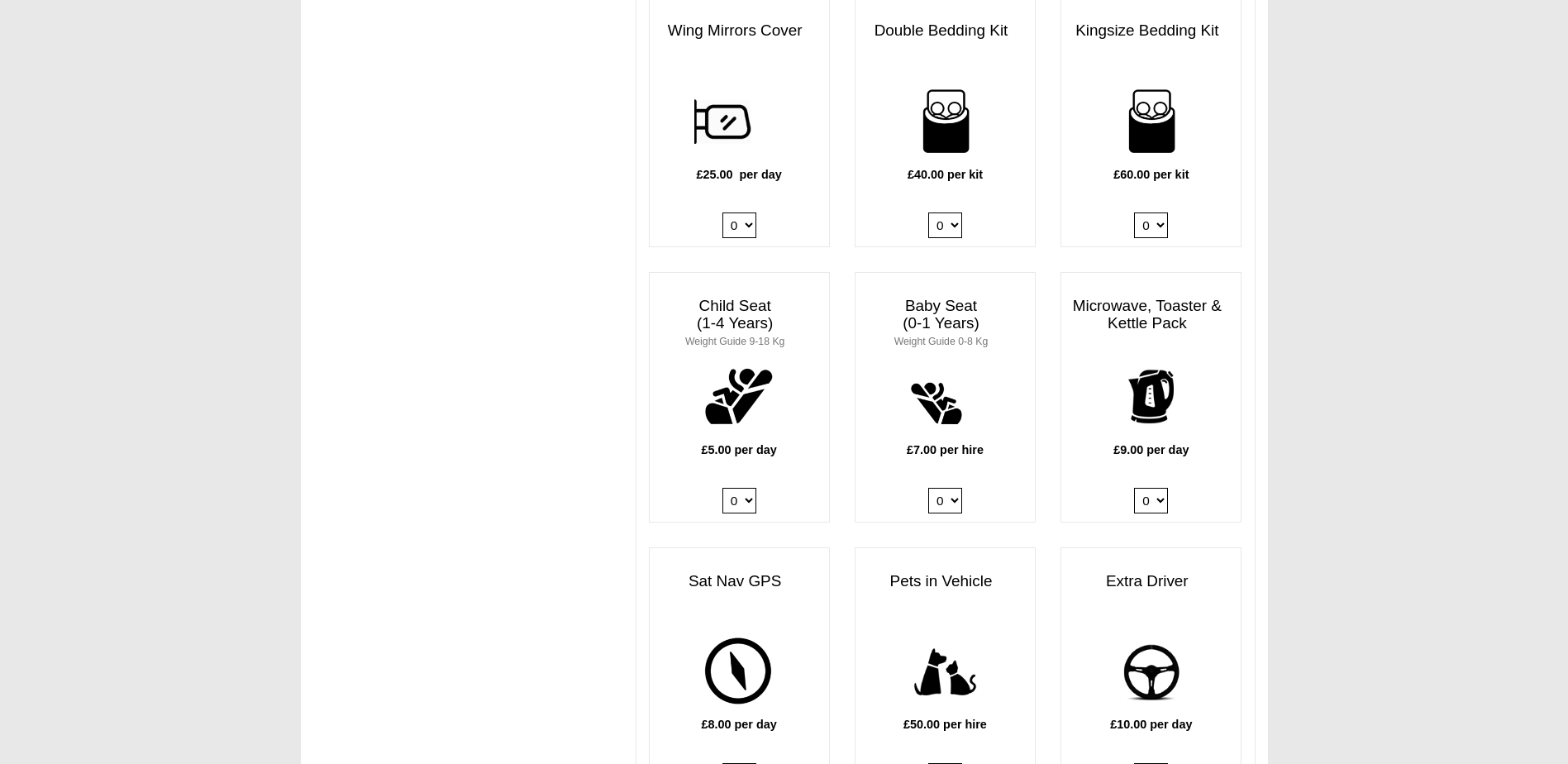
click at [741, 497] on div "£5.00 per day 0 1 2 3 4" at bounding box center [739, 437] width 180 height 170
click at [739, 488] on select "0 1 2 3 4" at bounding box center [740, 501] width 34 height 26
select select "Child Seat (1-4 Years) x QTY 1 @ 5.00 GBP each."
click at [723, 488] on select "0 1 2 3 4" at bounding box center [740, 501] width 34 height 26
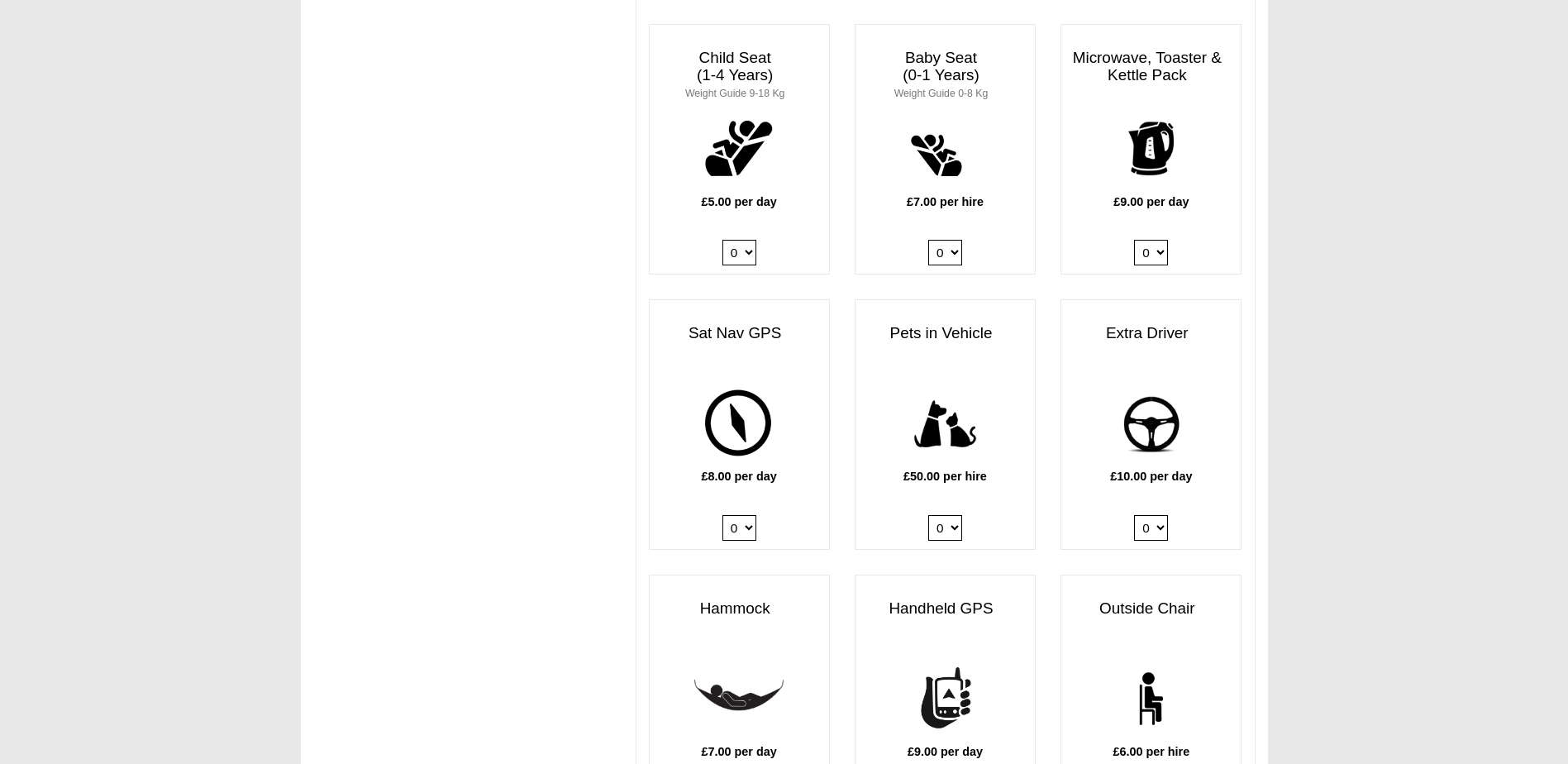
scroll to position [1902, 0]
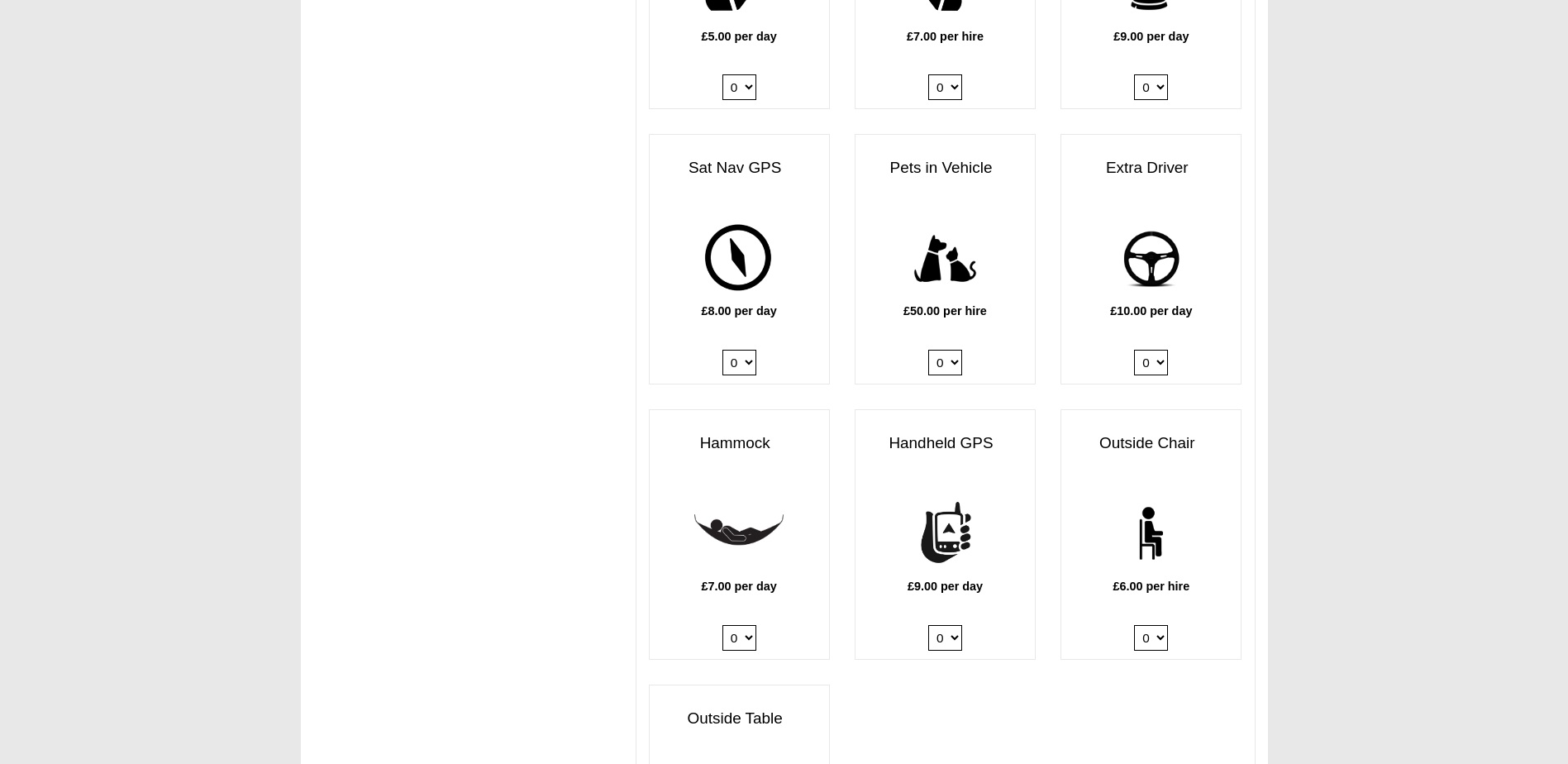
click at [1145, 625] on select "0 1 2 3 4 5 6" at bounding box center [1151, 638] width 34 height 26
select select "Outside Chair x QTY 2 @ 6.00 GBP per hire."
click at [1134, 625] on select "0 1 2 3 4 5 6" at bounding box center [1151, 638] width 34 height 26
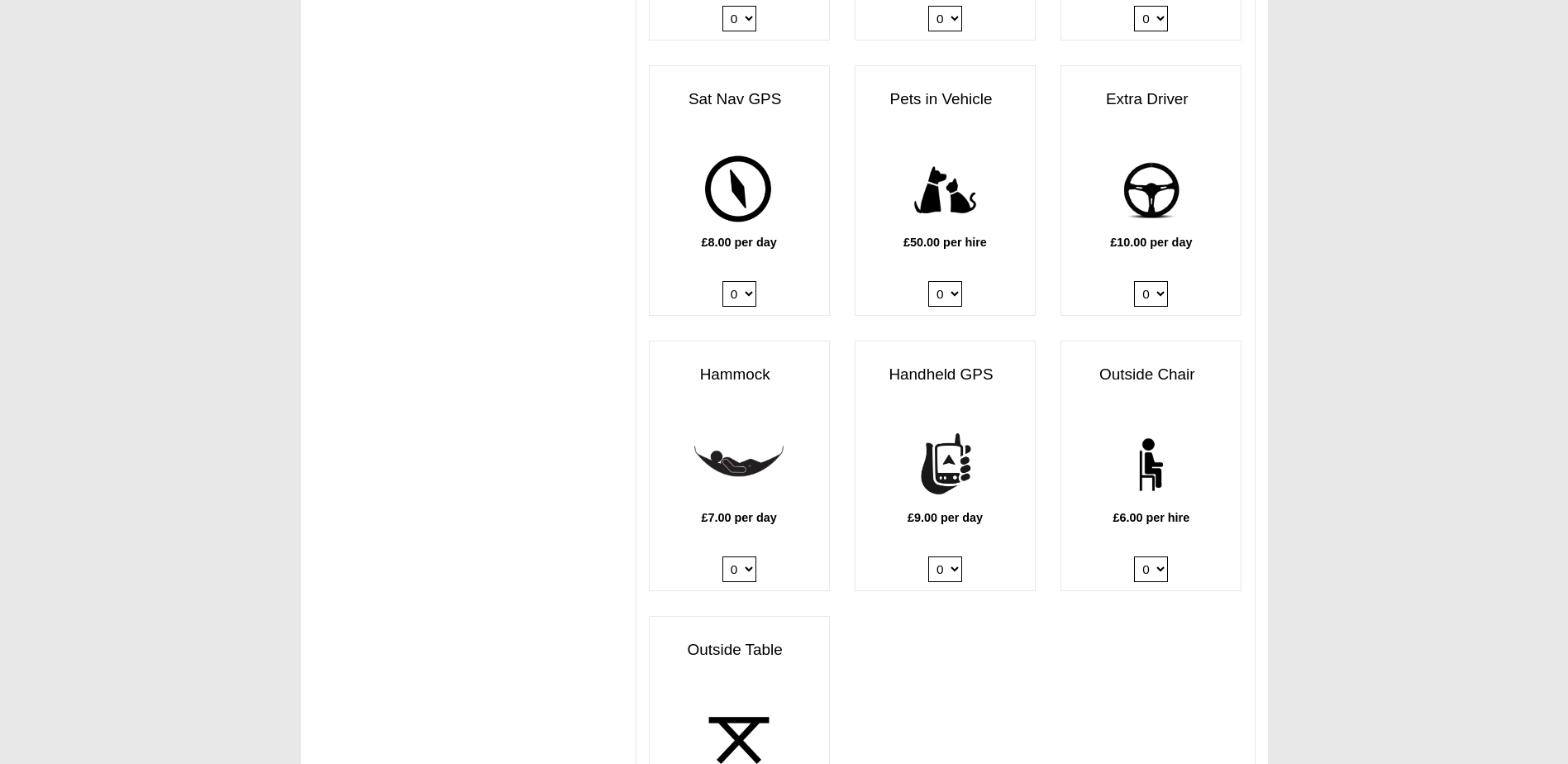
scroll to position [2151, 0]
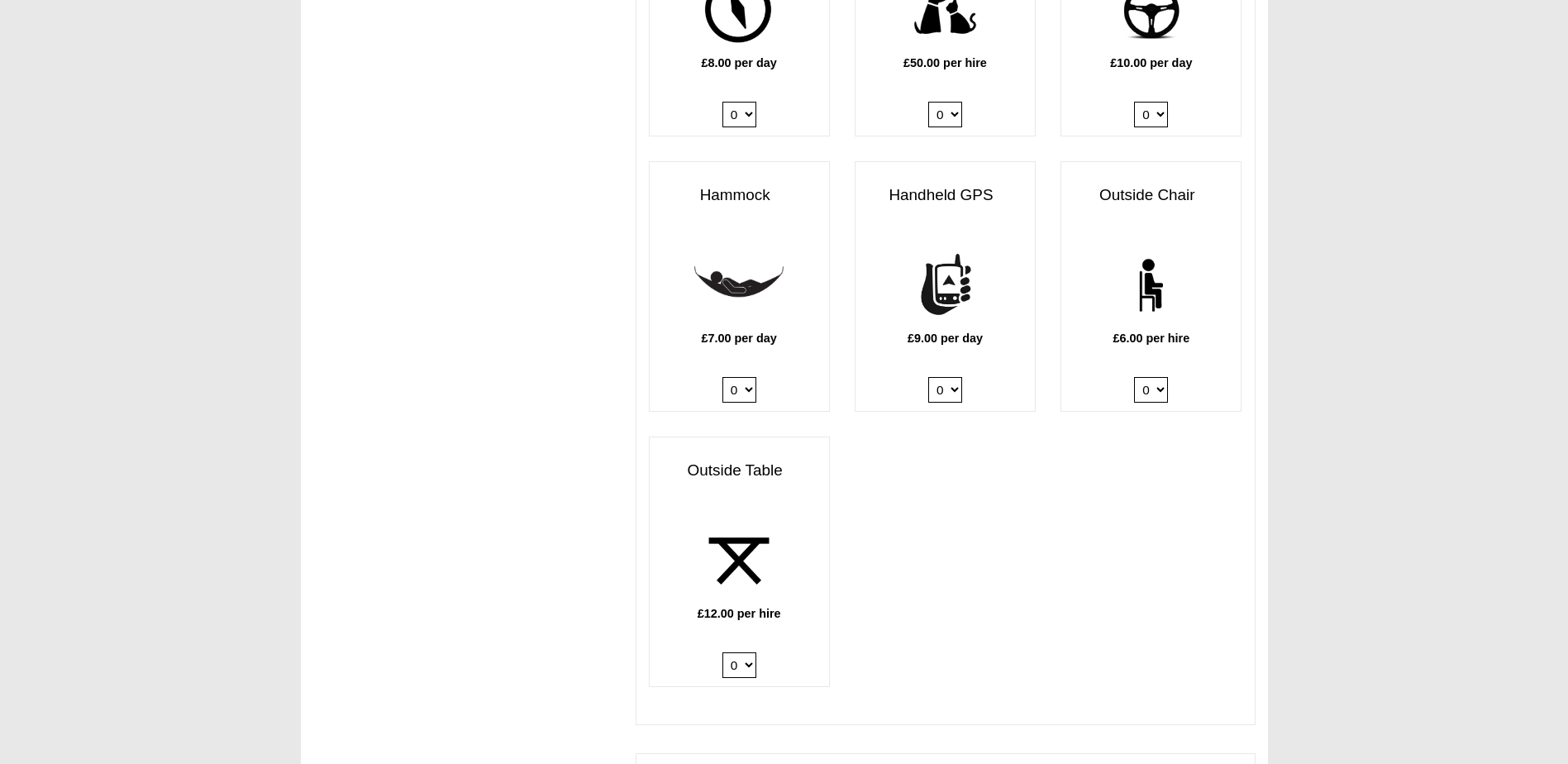
click at [742, 652] on select "0 1 2" at bounding box center [740, 665] width 34 height 26
select select "Outside Table x QTY 1 @ 12.00 GBP per hire."
click at [723, 652] on select "0 1 2" at bounding box center [740, 665] width 34 height 26
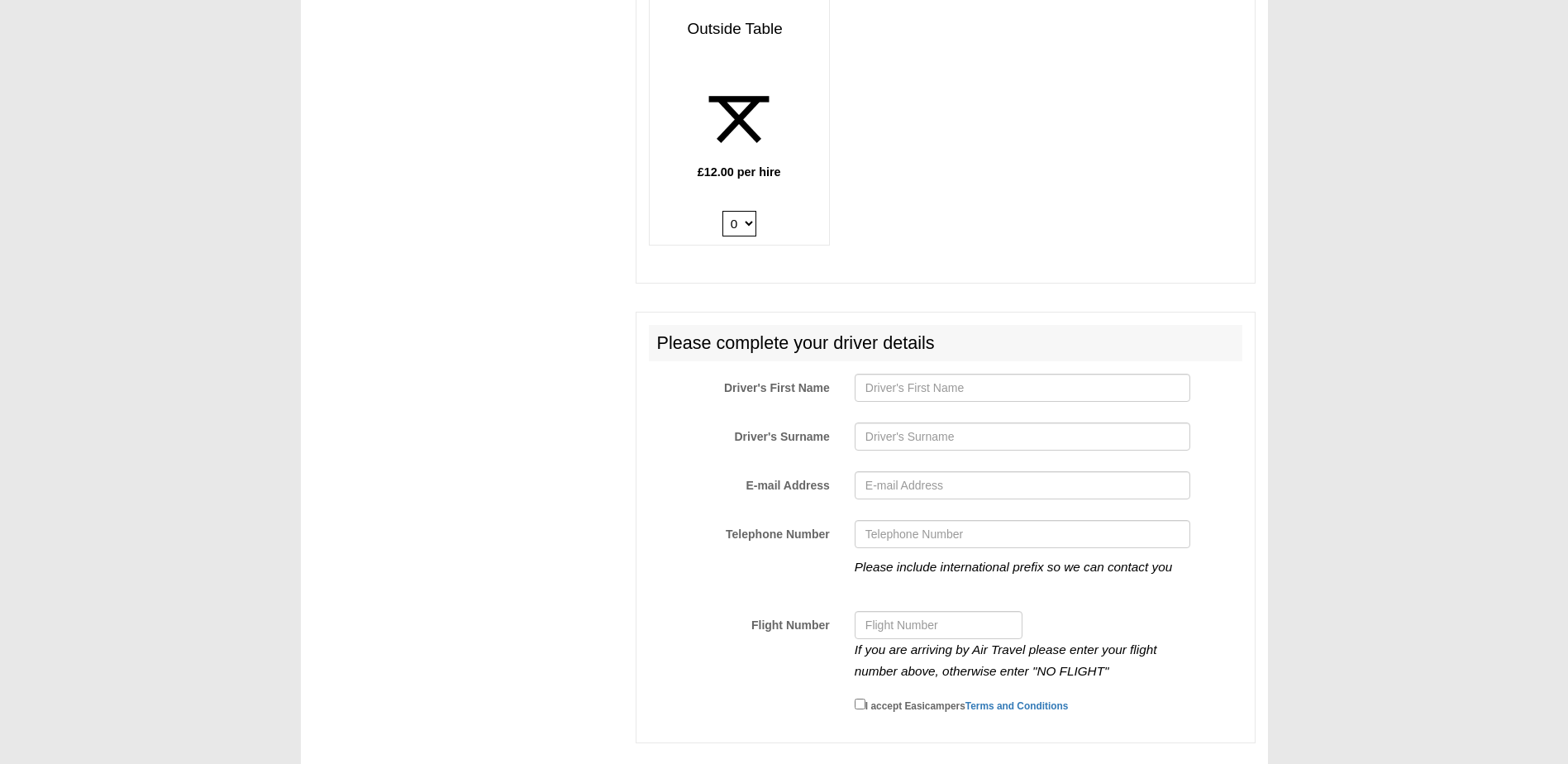
scroll to position [2646, 0]
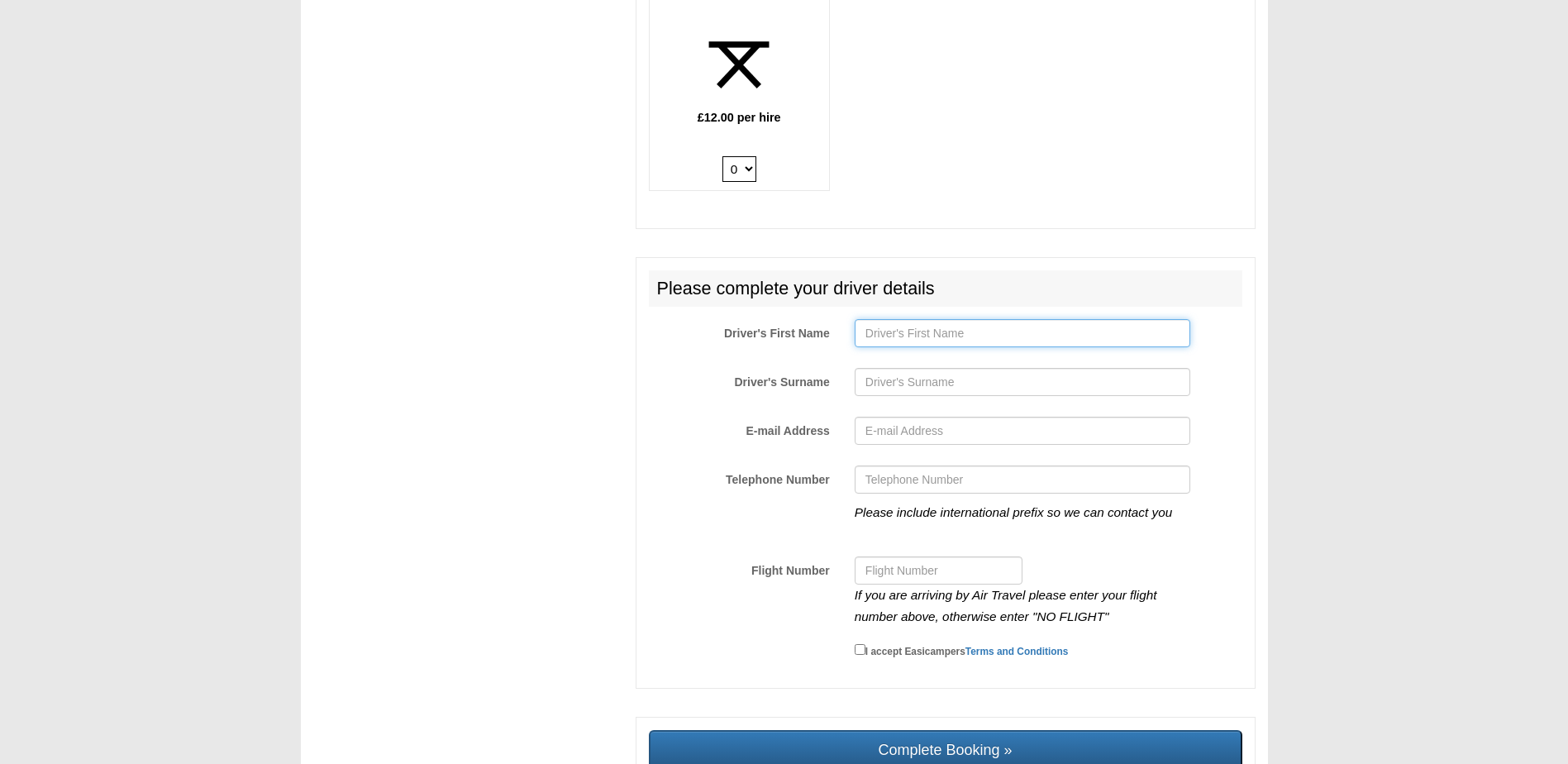
click at [927, 324] on input "Driver's First Name" at bounding box center [1022, 333] width 335 height 28
type input "[PERSON_NAME]"
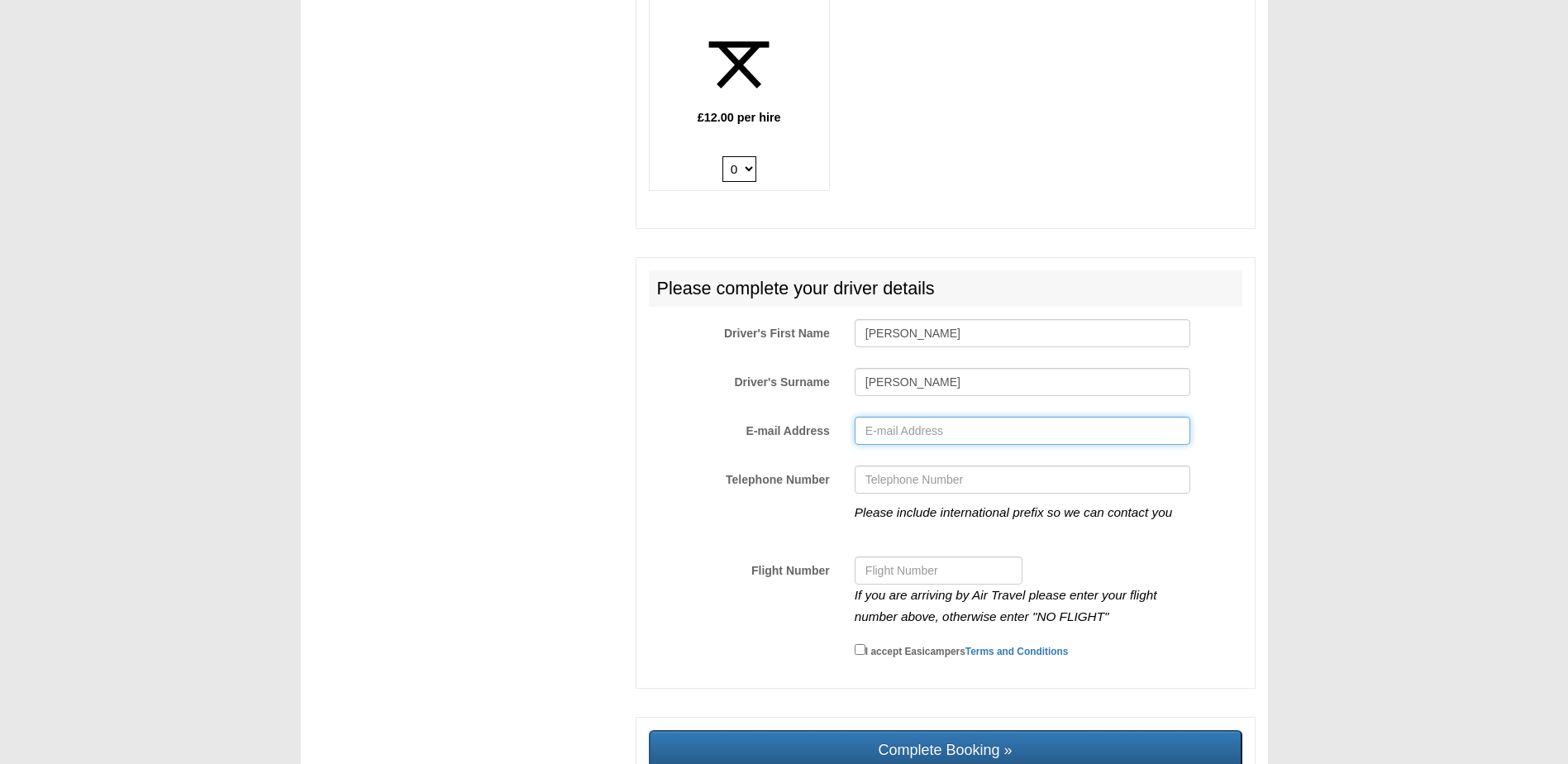
click at [934, 416] on input "E-mail Address" at bounding box center [1022, 430] width 335 height 28
type input "[EMAIL_ADDRESS][DOMAIN_NAME]"
type input "015206145989"
click at [927, 557] on input "Flight Number" at bounding box center [938, 571] width 168 height 28
click at [924, 560] on input "Flight Number" at bounding box center [938, 571] width 168 height 28
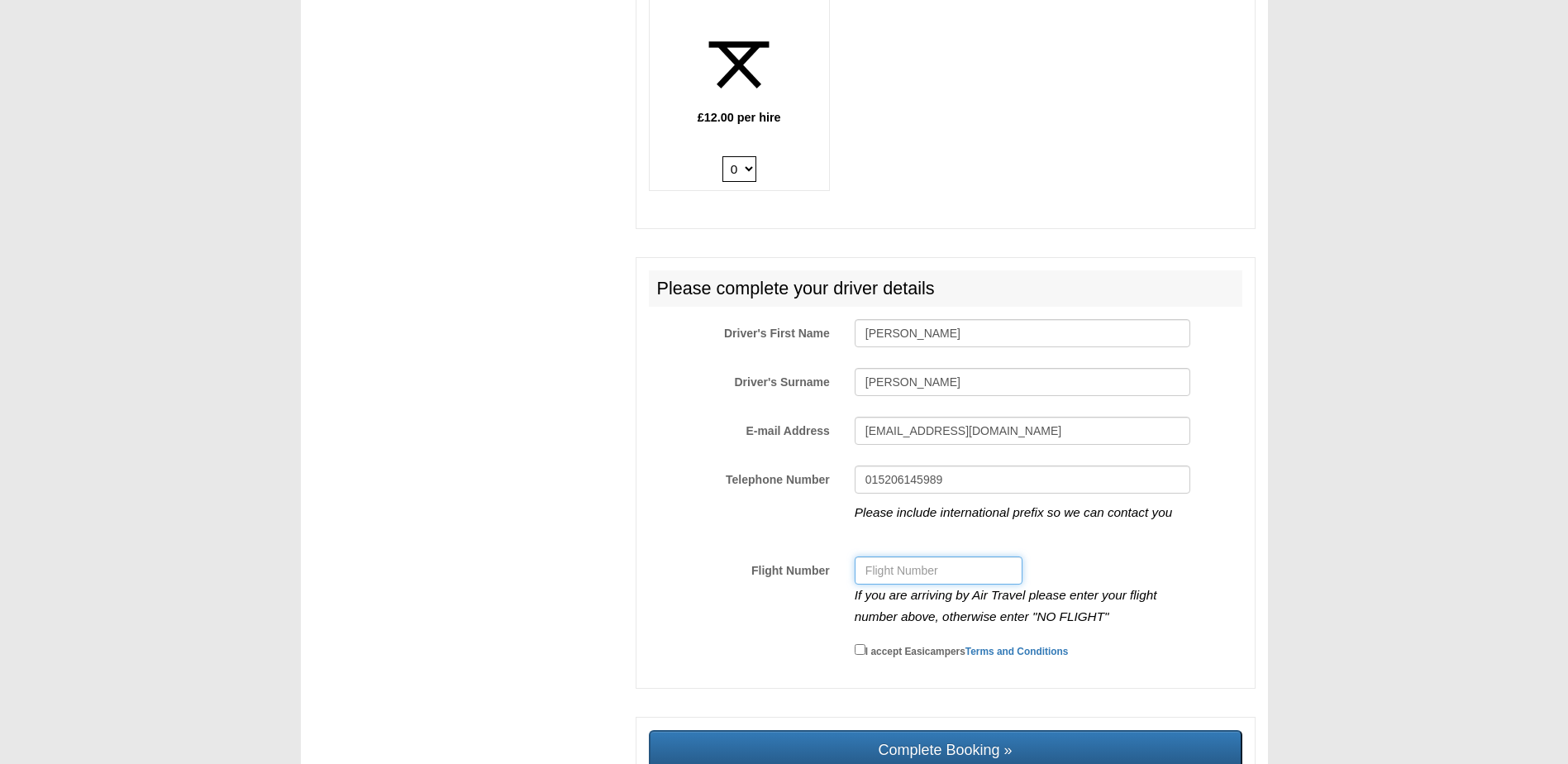
click at [981, 557] on input "Flight Number" at bounding box center [938, 571] width 168 height 28
type input "Y9CUWM"
click at [884, 646] on small "I accept Easicampers Terms and Conditions" at bounding box center [967, 652] width 203 height 12
click at [866, 644] on input "I accept Easicampers Terms and Conditions" at bounding box center [860, 649] width 11 height 11
checkbox input "true"
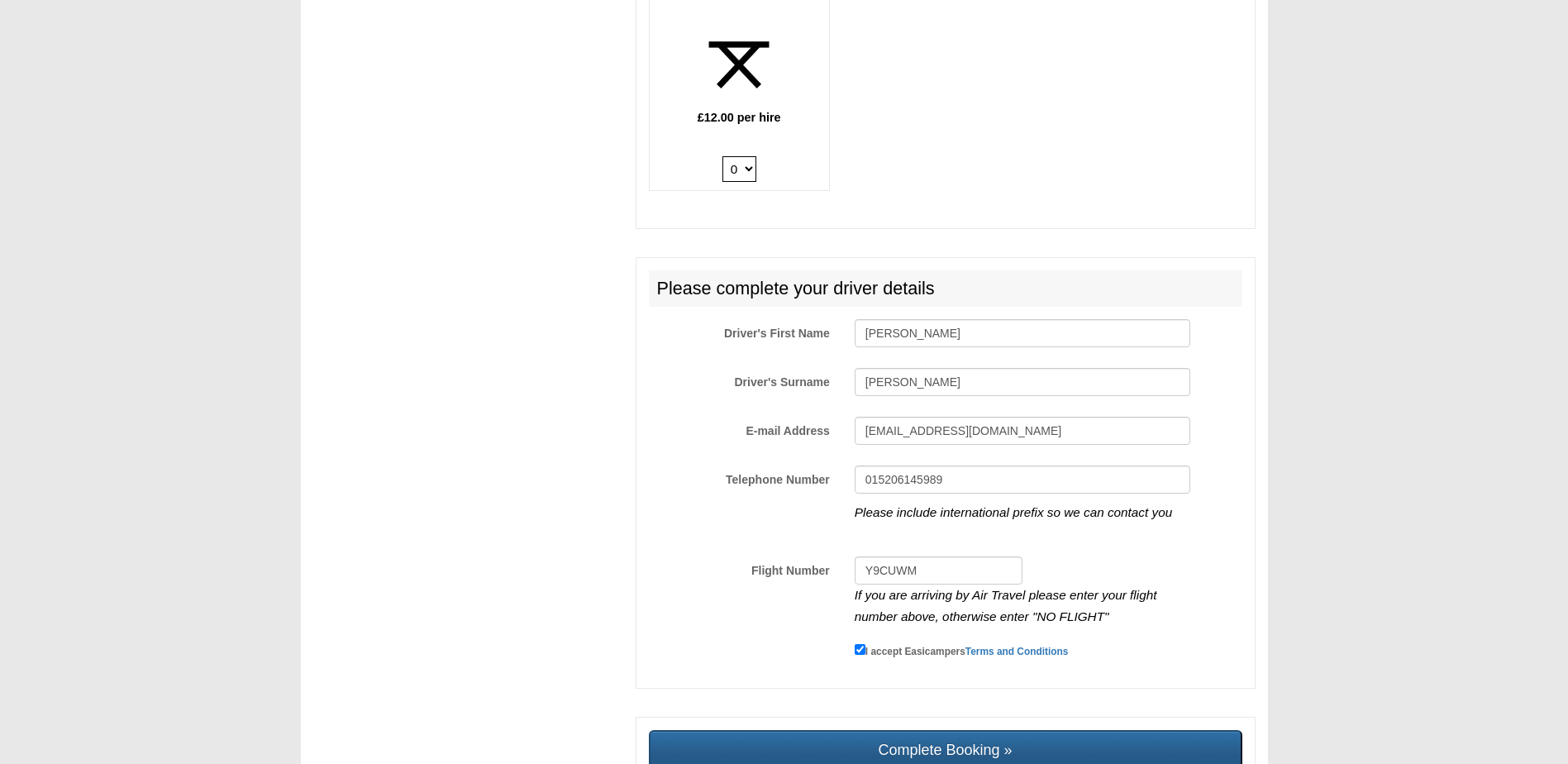
click at [921, 730] on input "Complete Booking »" at bounding box center [945, 750] width 593 height 40
type input "Sending, please wait..."
